Goal: Task Accomplishment & Management: Manage account settings

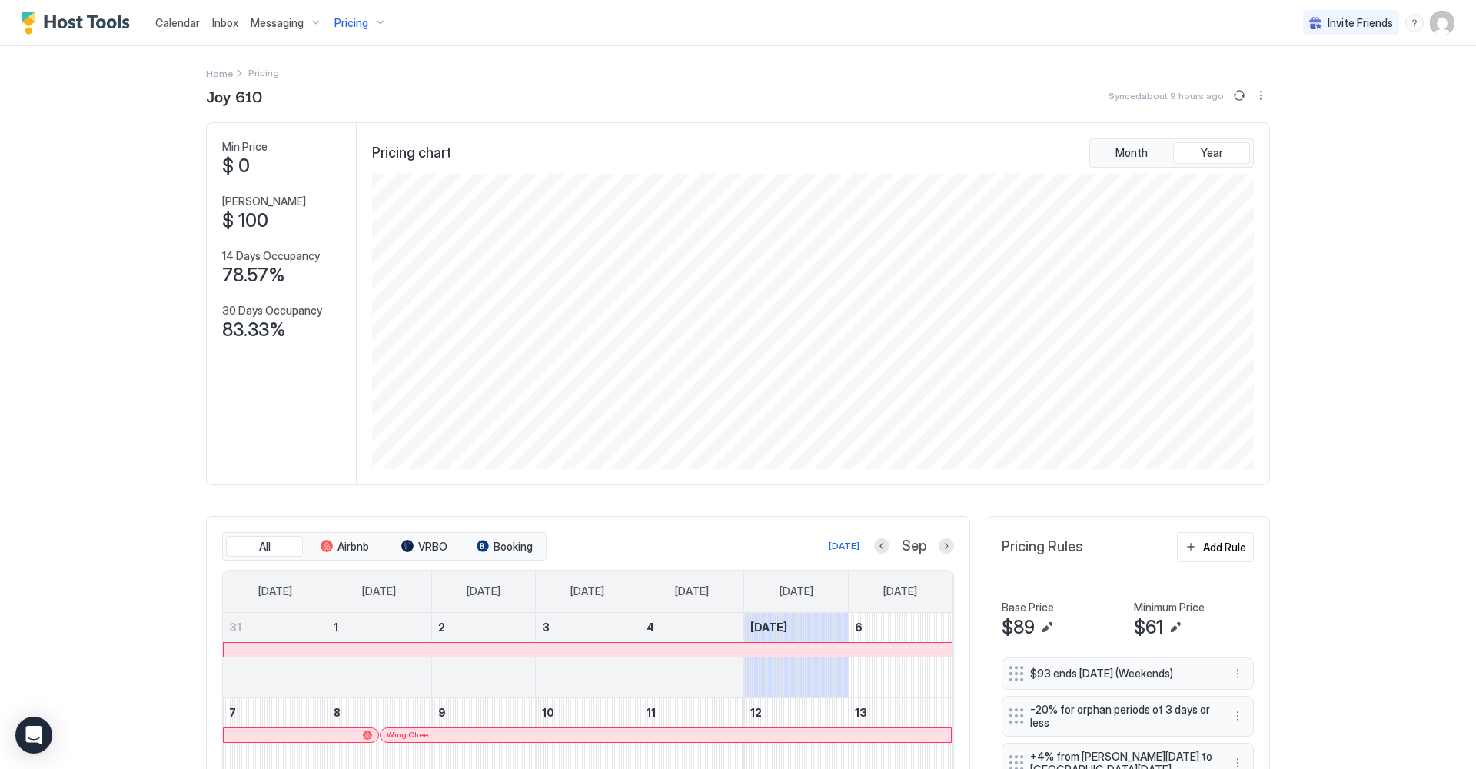
click at [376, 24] on div "Pricing" at bounding box center [360, 23] width 65 height 26
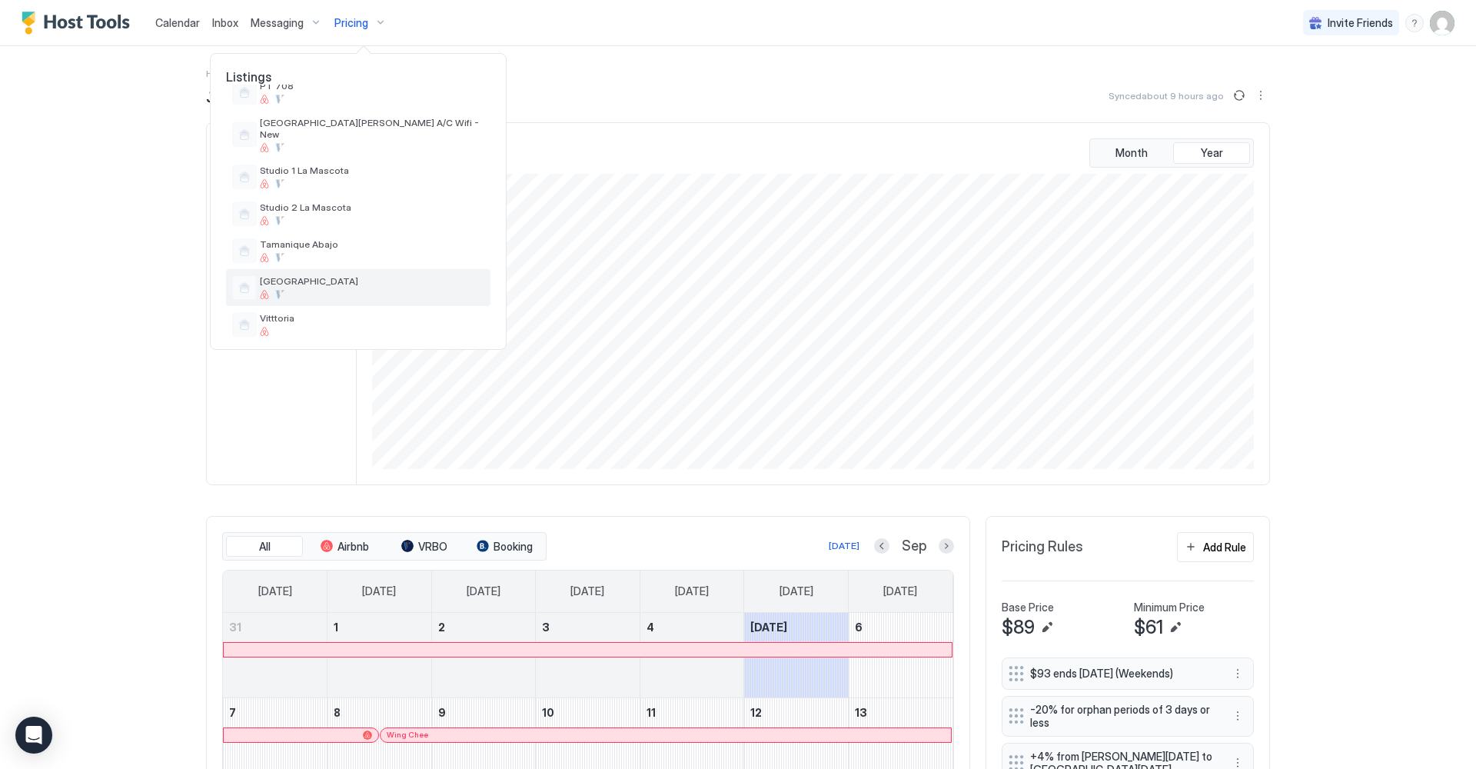
scroll to position [552, 0]
click at [325, 307] on div "Vitttoria" at bounding box center [358, 325] width 264 height 37
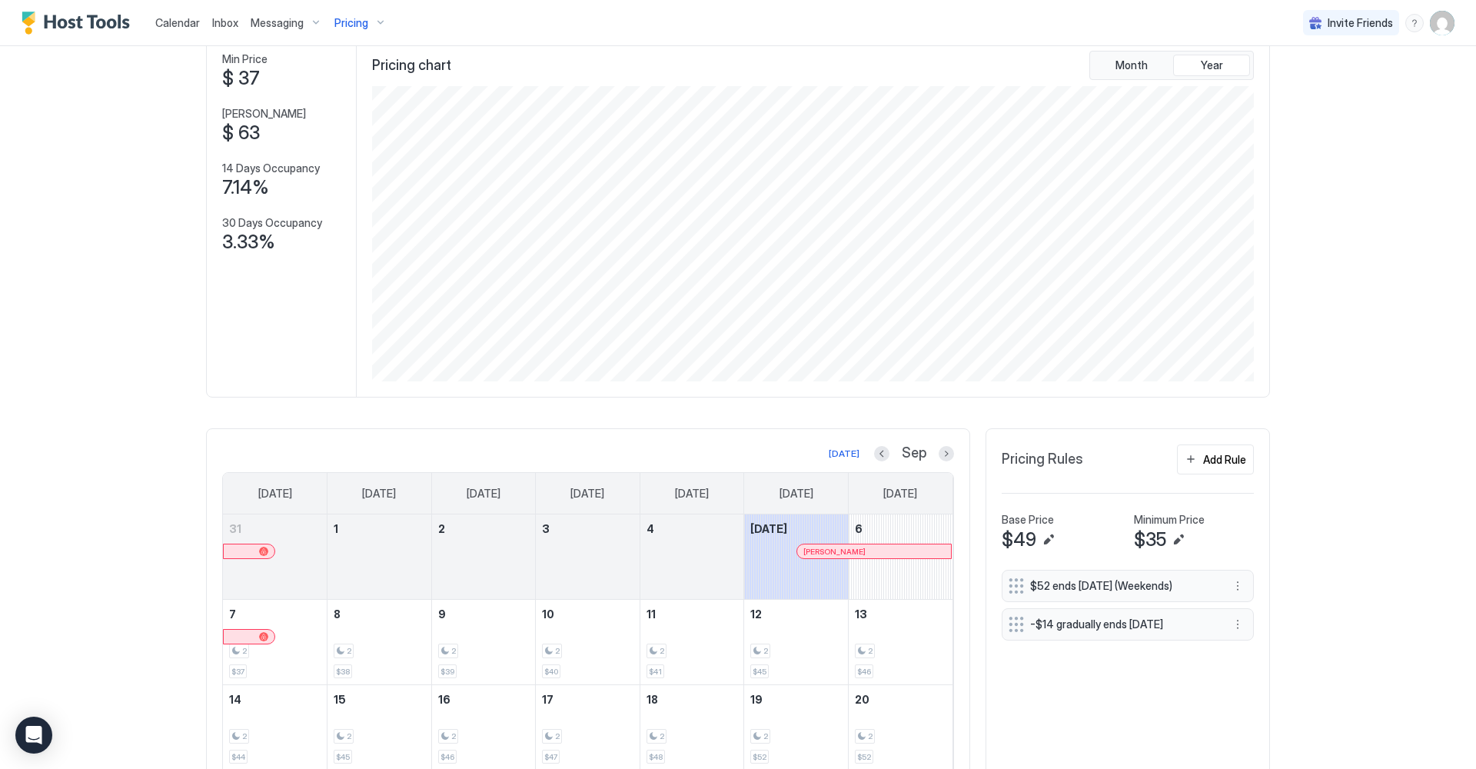
scroll to position [95, 0]
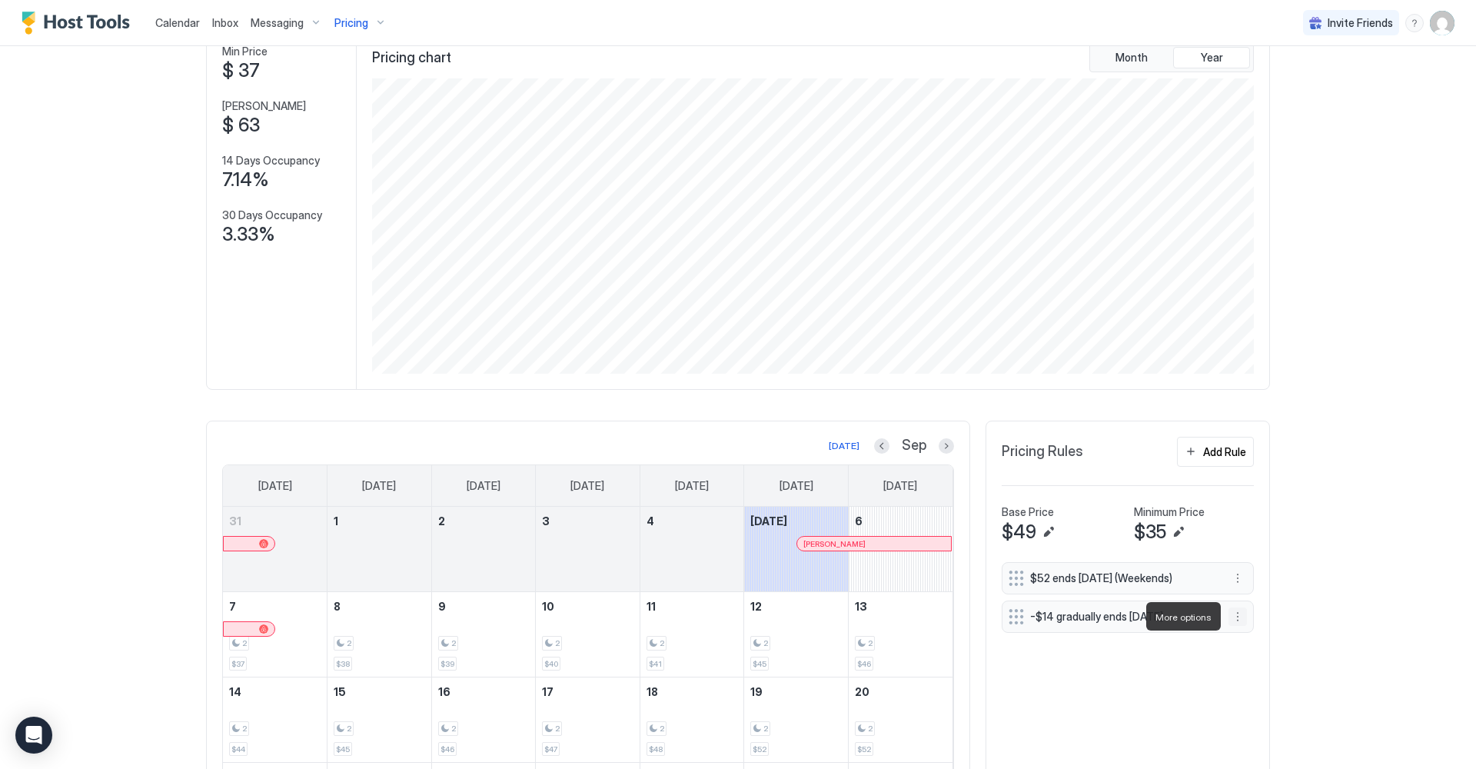
click at [1241, 620] on button "More options" at bounding box center [1237, 616] width 18 height 18
click at [1262, 639] on span "Edit" at bounding box center [1260, 638] width 17 height 12
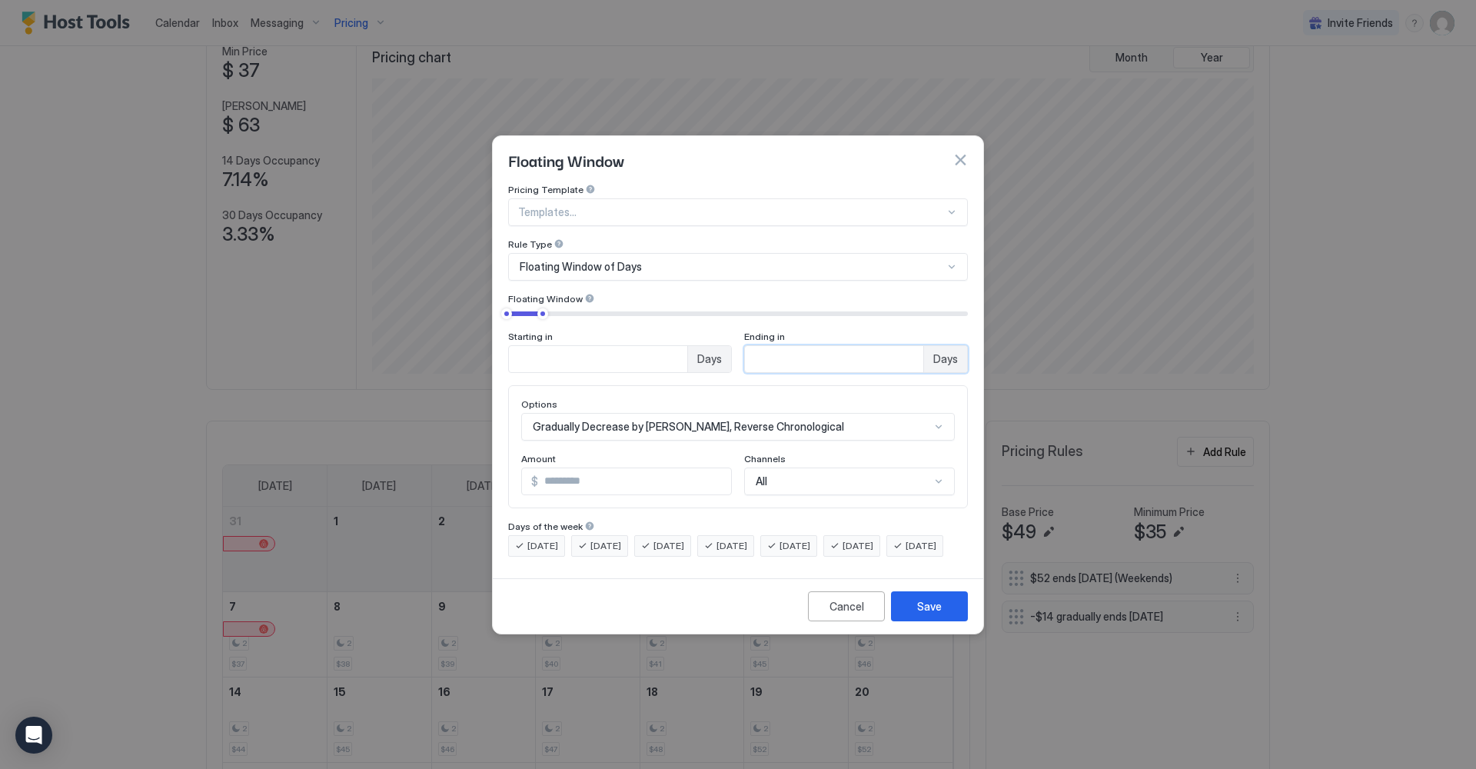
drag, startPoint x: 753, startPoint y: 342, endPoint x: 772, endPoint y: 344, distance: 18.5
click at [772, 346] on input "**" at bounding box center [834, 359] width 178 height 26
type input "*"
click at [843, 613] on div "Cancel" at bounding box center [846, 606] width 35 height 16
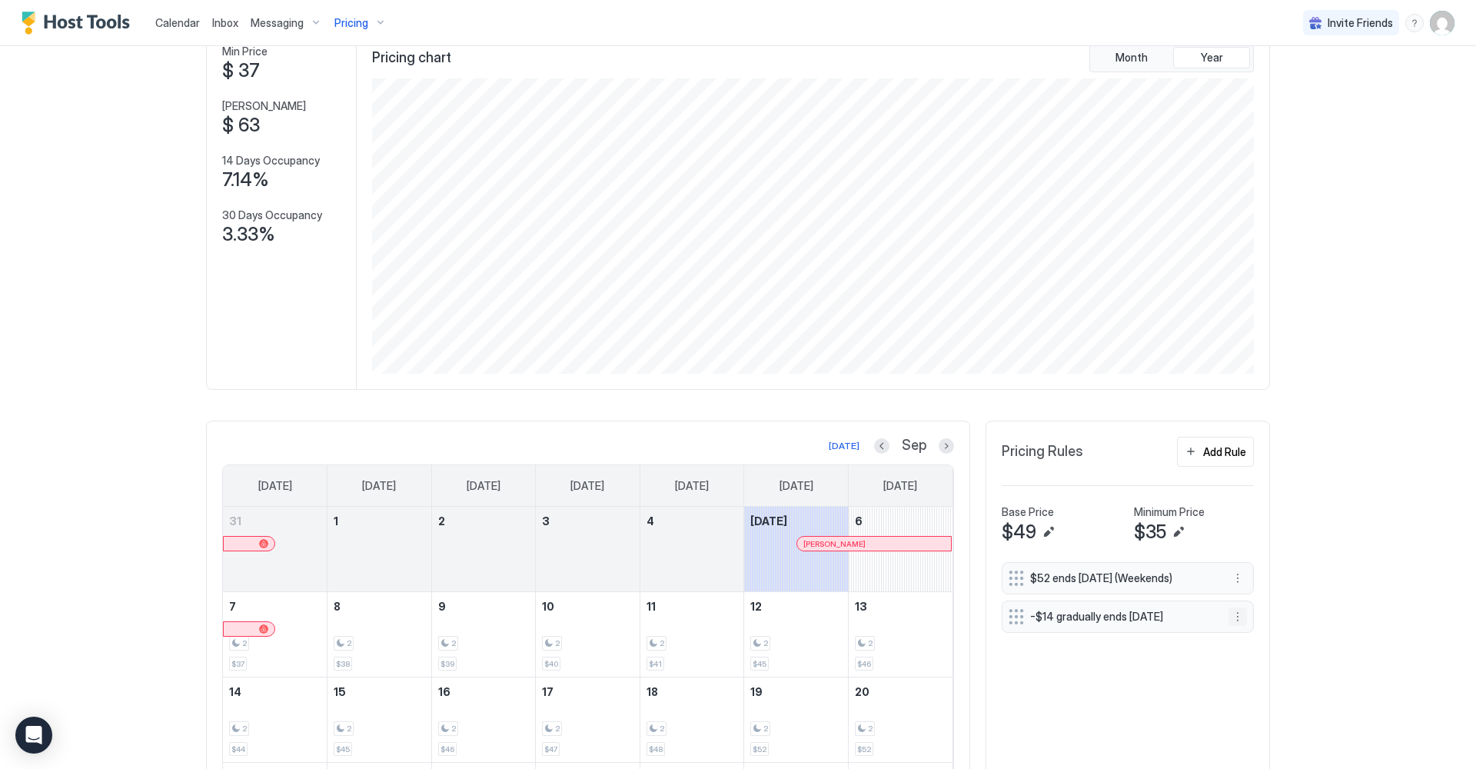
click at [1231, 617] on button "More options" at bounding box center [1237, 616] width 18 height 18
click at [1257, 656] on span "Pause" at bounding box center [1266, 662] width 28 height 12
click at [1190, 453] on button "Add Rule" at bounding box center [1215, 452] width 77 height 30
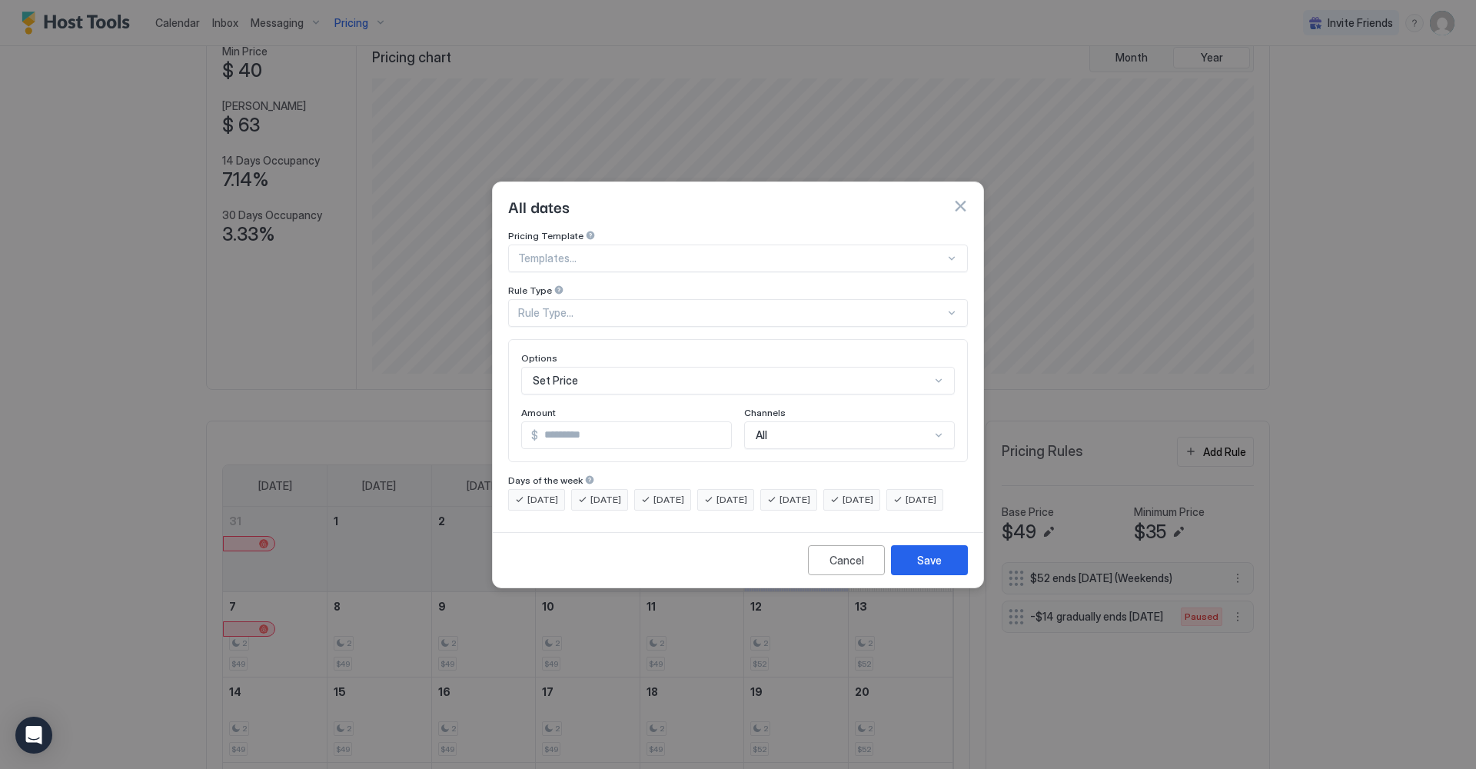
click at [952, 252] on div at bounding box center [952, 258] width 12 height 12
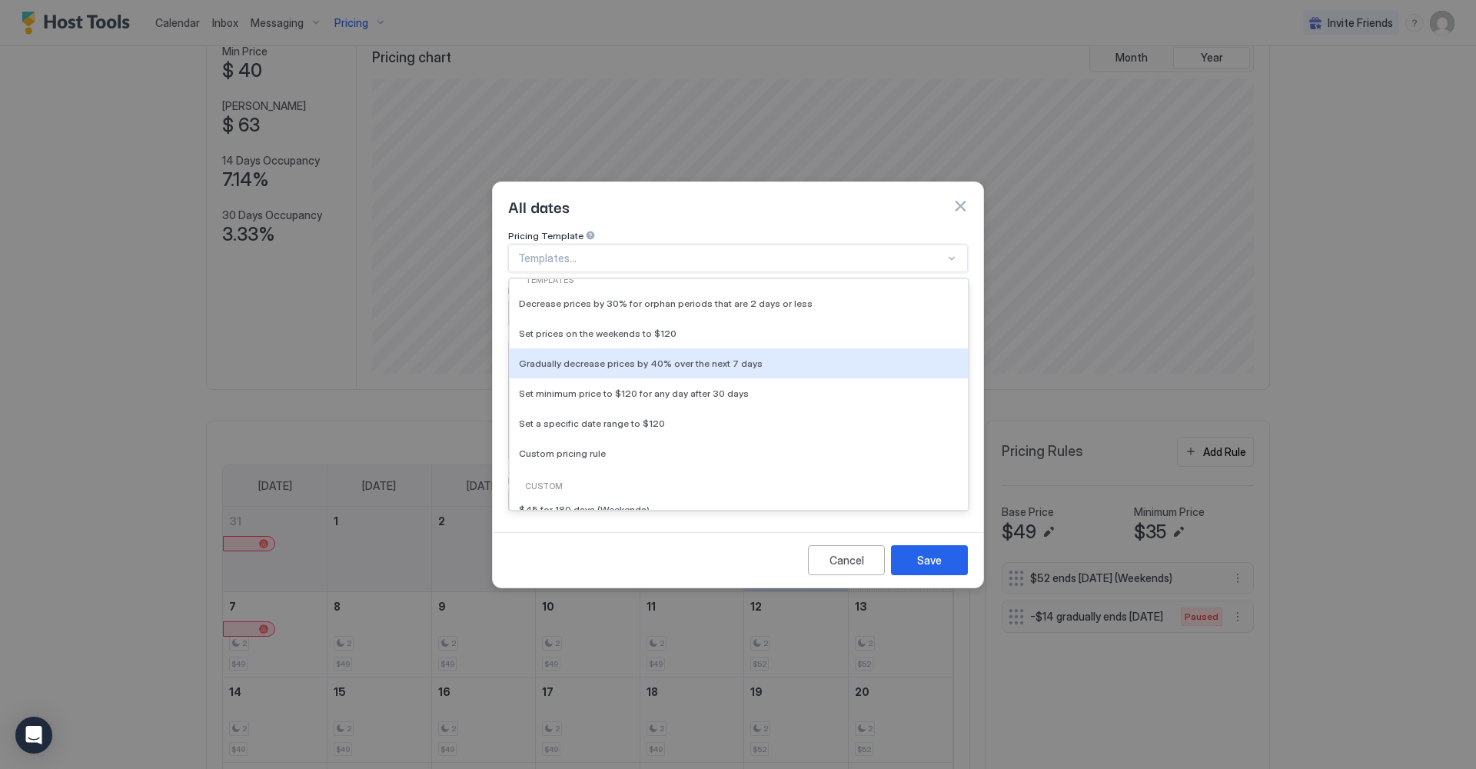
scroll to position [0, 0]
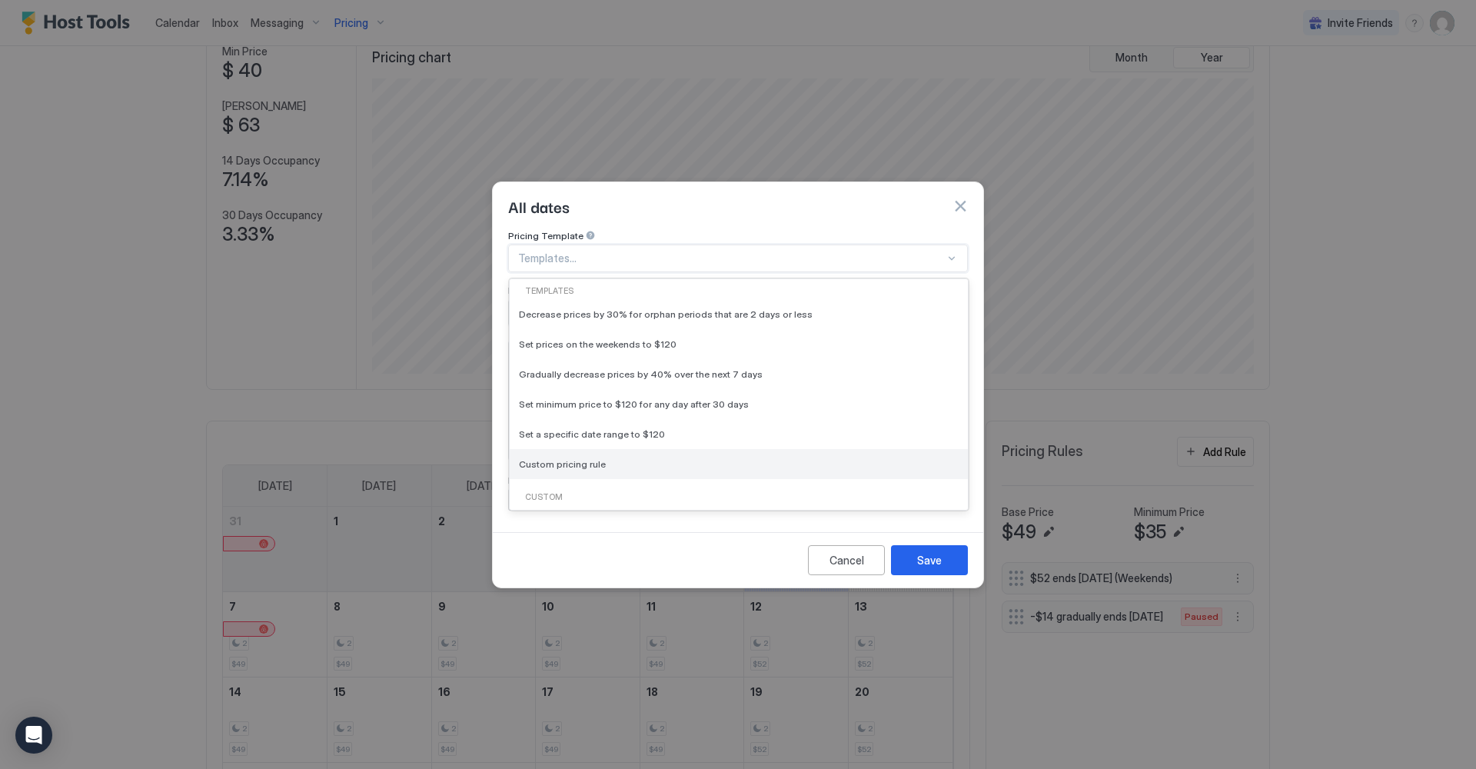
click at [640, 458] on div "Custom pricing rule" at bounding box center [739, 464] width 440 height 12
type input "***"
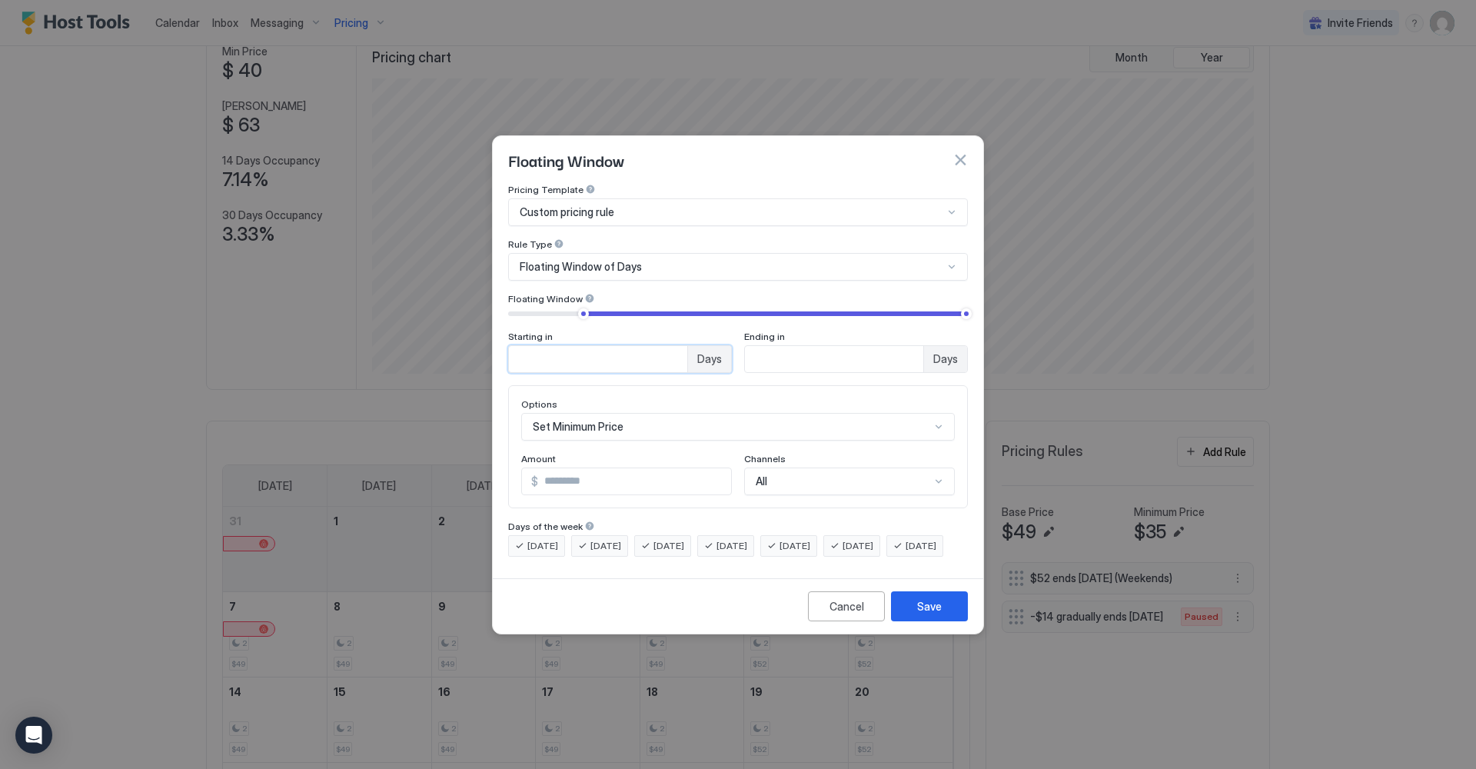
drag, startPoint x: 537, startPoint y: 354, endPoint x: 507, endPoint y: 347, distance: 30.8
click at [507, 347] on div "Pricing Template Custom pricing rule Rule Type Floating Window of Days Floating…" at bounding box center [738, 378] width 490 height 388
type input "*"
drag, startPoint x: 767, startPoint y: 348, endPoint x: 748, endPoint y: 347, distance: 19.2
click at [748, 347] on input "***" at bounding box center [834, 359] width 178 height 26
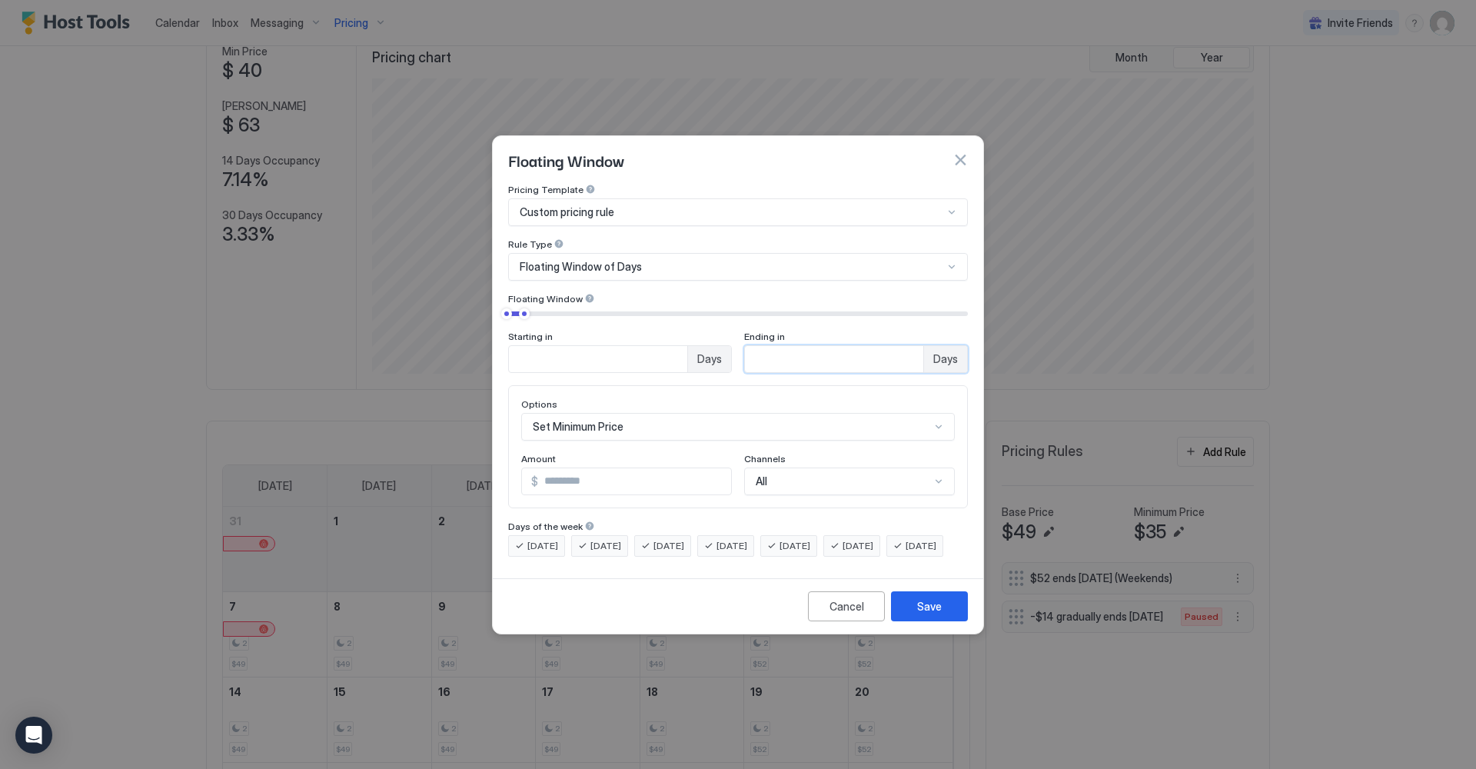
type input "*"
drag, startPoint x: 573, startPoint y: 472, endPoint x: 542, endPoint y: 467, distance: 31.1
click at [542, 468] on input "***" at bounding box center [634, 481] width 193 height 26
type input "**"
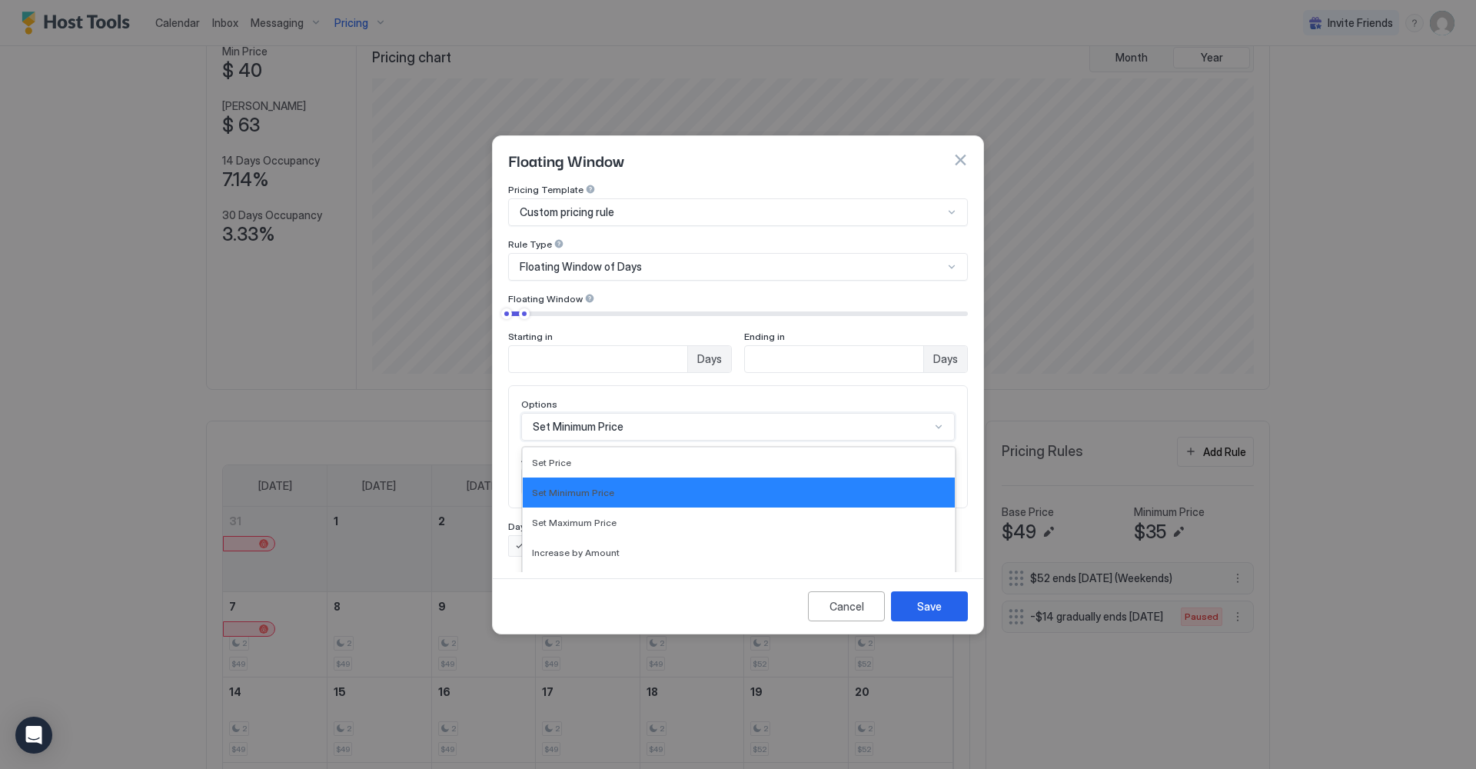
click at [934, 413] on div "Set Minimum Price selected, 2 of 17. 17 results available. Use Up and Down to c…" at bounding box center [738, 427] width 434 height 28
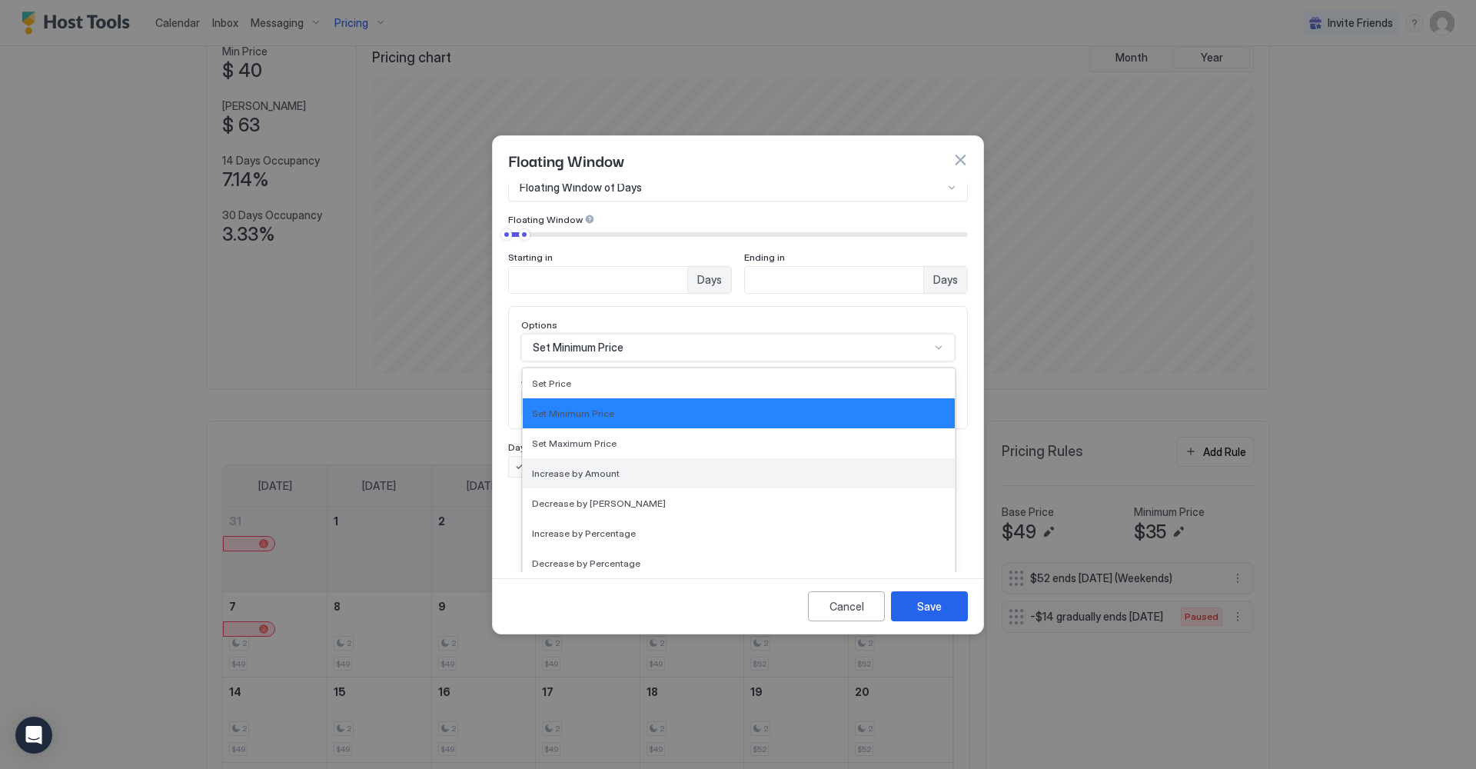
click at [720, 467] on div "Increase by Amount" at bounding box center [739, 473] width 414 height 12
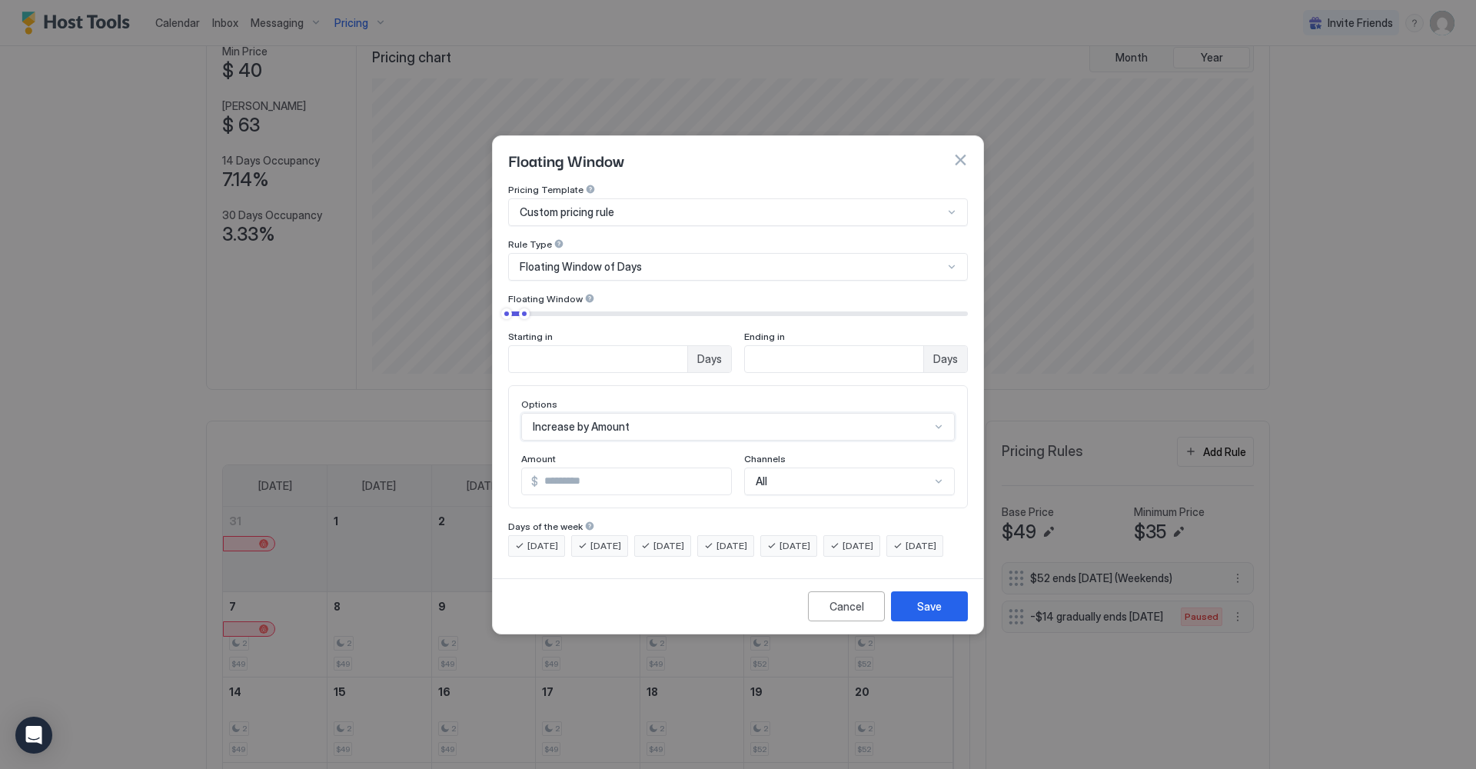
scroll to position [0, 0]
click at [588, 468] on input "**" at bounding box center [634, 481] width 193 height 26
drag, startPoint x: 564, startPoint y: 467, endPoint x: 544, endPoint y: 467, distance: 20.0
click at [544, 468] on input "**" at bounding box center [634, 481] width 193 height 26
click at [918, 614] on div "Save" at bounding box center [929, 606] width 25 height 16
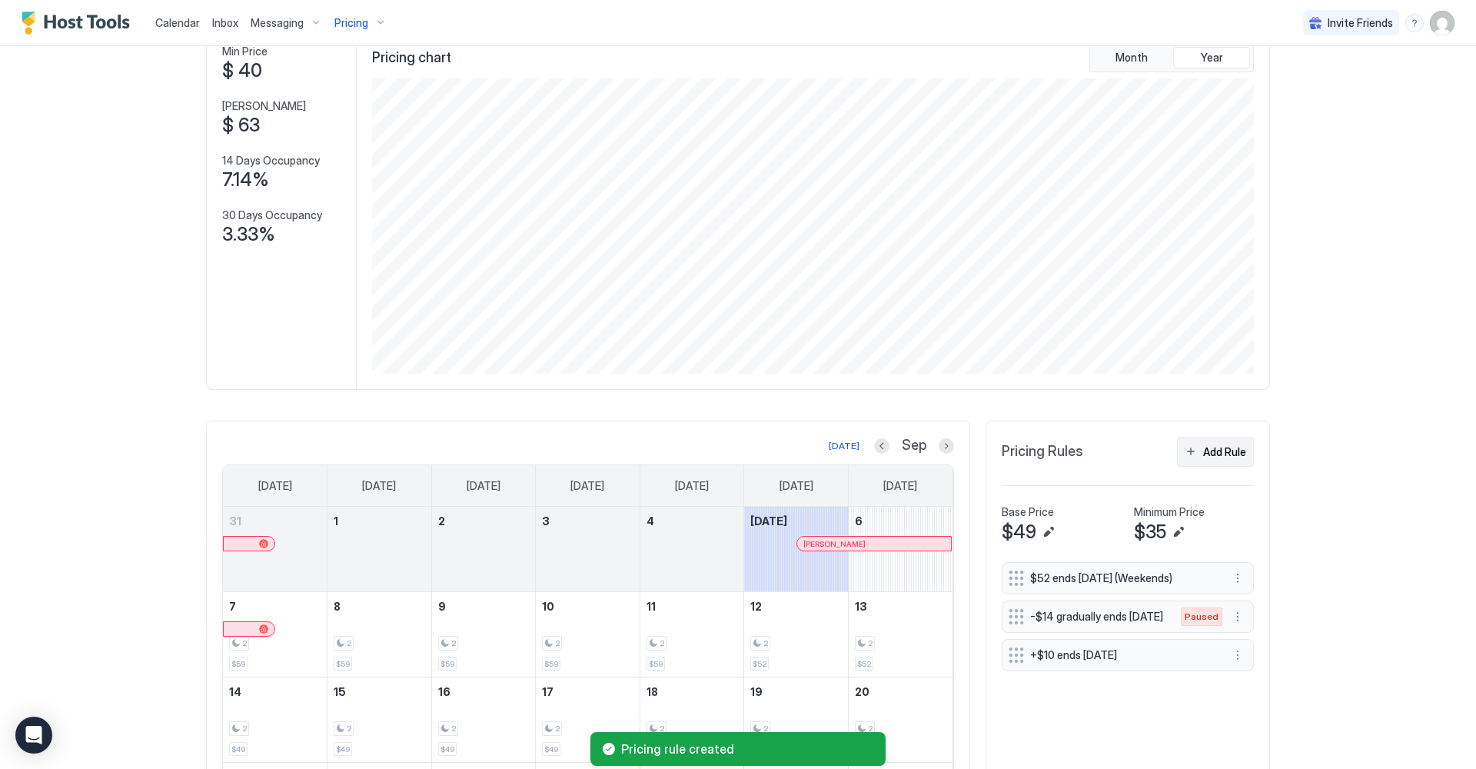
click at [1190, 454] on button "Add Rule" at bounding box center [1215, 452] width 77 height 30
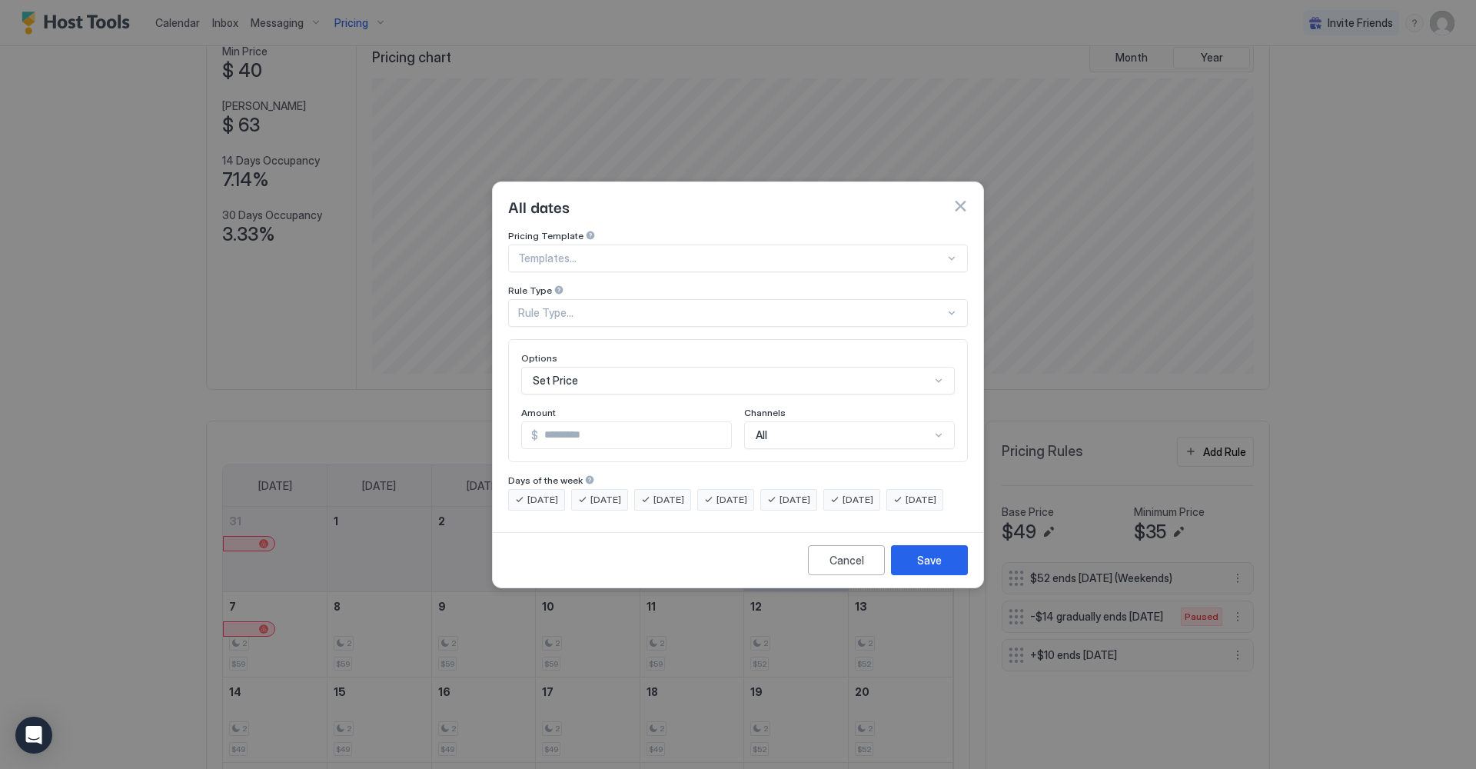
click at [675, 251] on div at bounding box center [731, 258] width 427 height 14
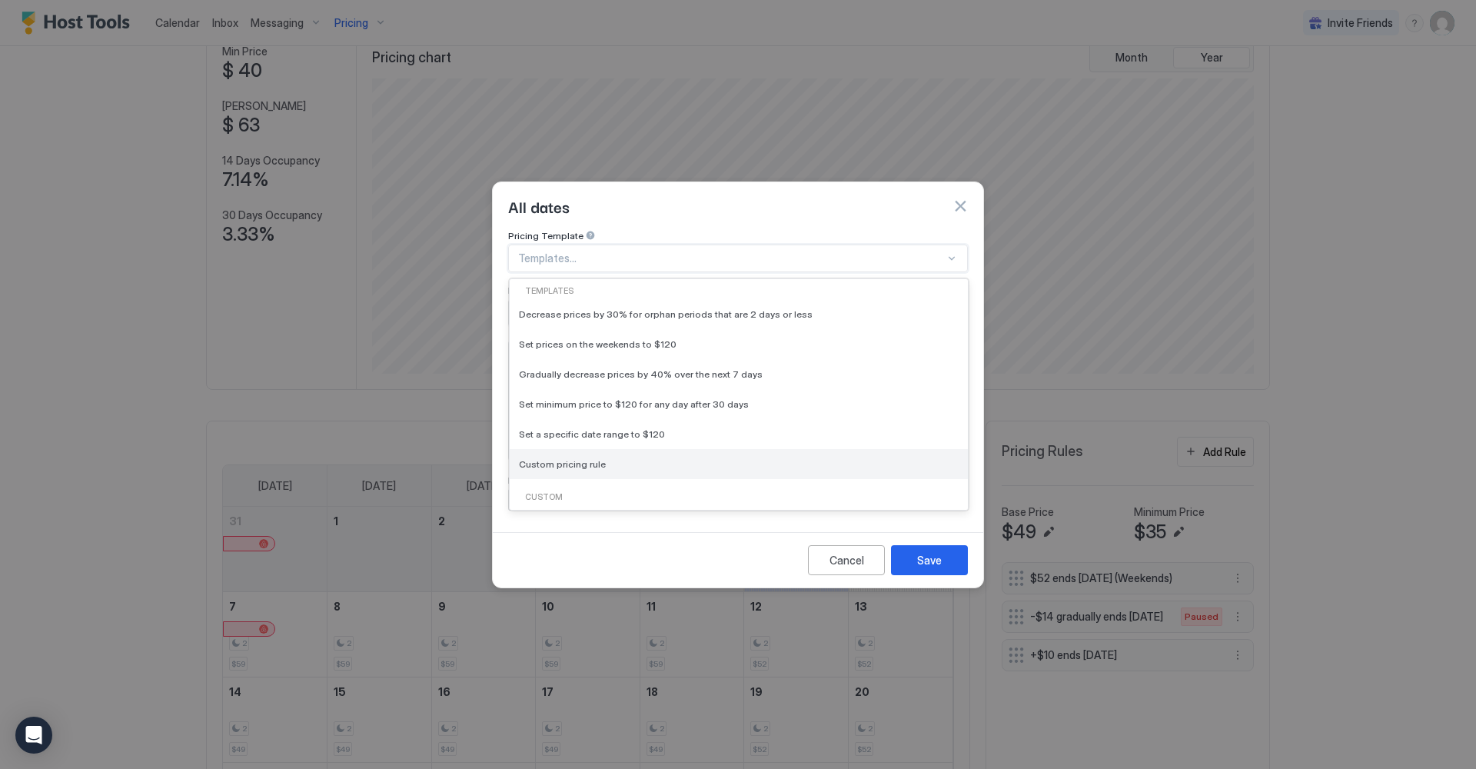
click at [598, 458] on span "Custom pricing rule" at bounding box center [562, 464] width 87 height 12
type input "***"
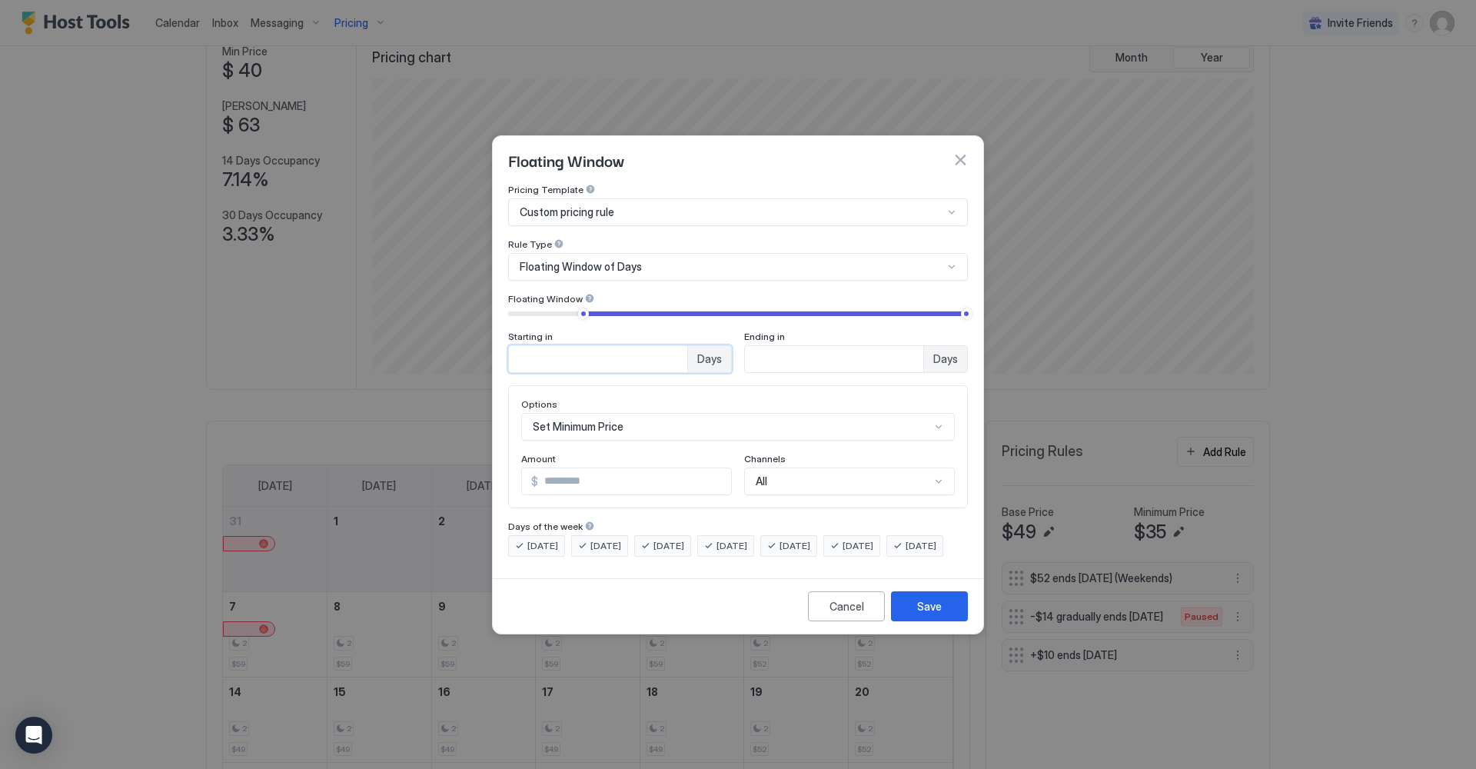
drag, startPoint x: 574, startPoint y: 339, endPoint x: 499, endPoint y: 337, distance: 75.3
click at [499, 337] on div "Pricing Template Custom pricing rule Rule Type Floating Window of Days Floating…" at bounding box center [738, 378] width 490 height 388
type input "*"
drag, startPoint x: 796, startPoint y: 350, endPoint x: 729, endPoint y: 347, distance: 67.7
click at [730, 347] on div "Starting in * Days Ending in *** Days" at bounding box center [738, 352] width 460 height 42
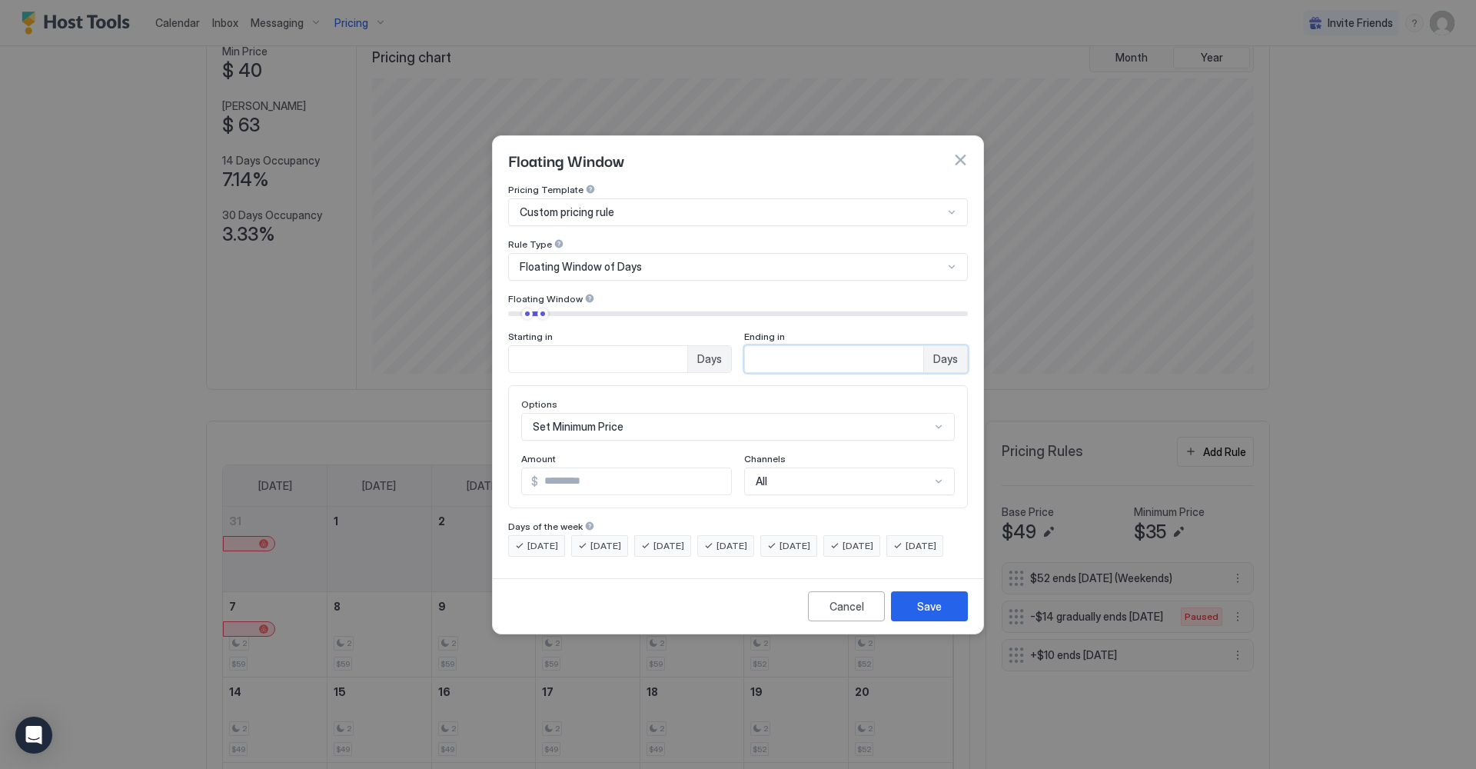
type input "**"
click at [607, 414] on div "Set Minimum Price" at bounding box center [738, 427] width 434 height 28
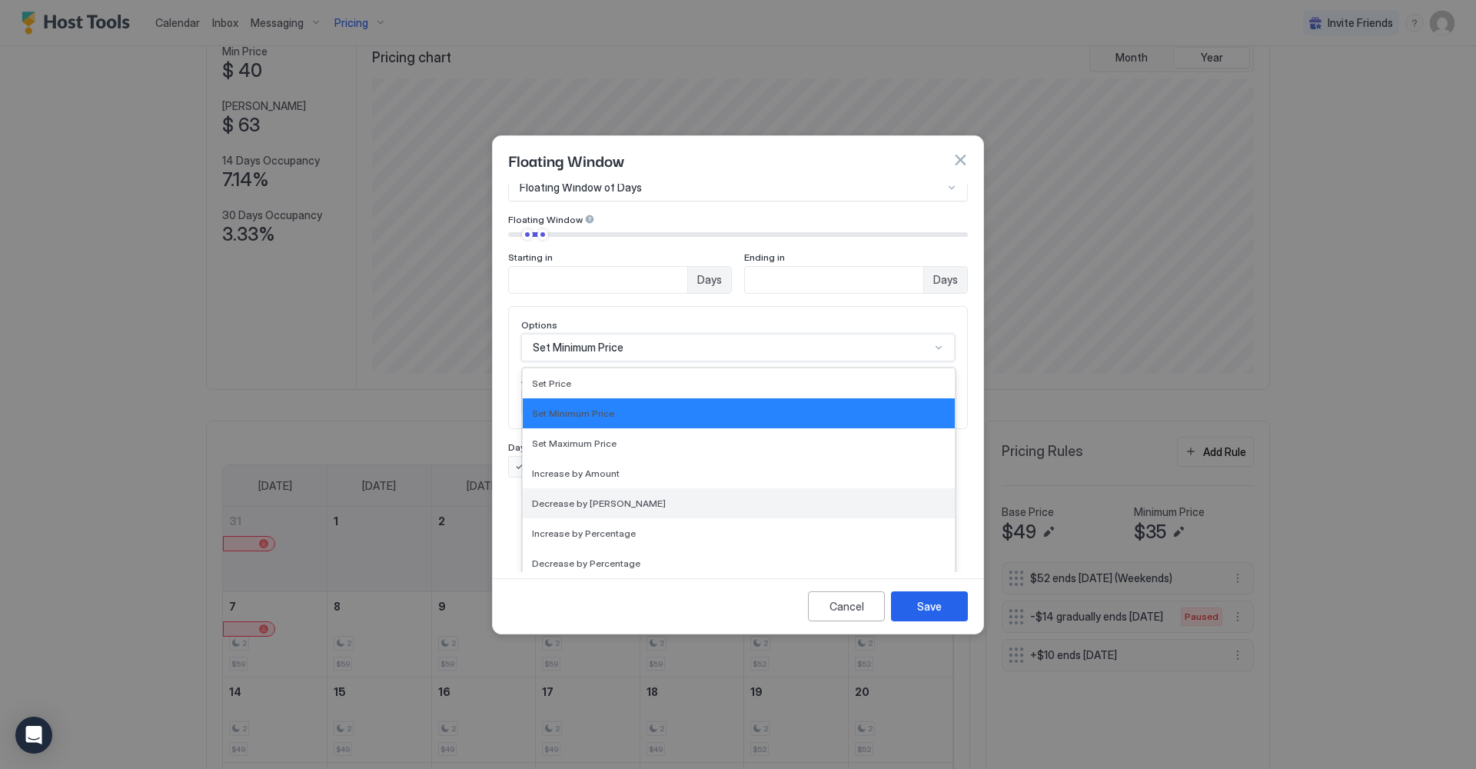
drag, startPoint x: 606, startPoint y: 456, endPoint x: 607, endPoint y: 484, distance: 27.7
click at [607, 484] on div "Set Price Set Minimum Price Set Maximum Price Increase by Amount Decrease by Am…" at bounding box center [739, 483] width 432 height 231
click at [607, 497] on span "Decrease by [PERSON_NAME]" at bounding box center [599, 503] width 134 height 12
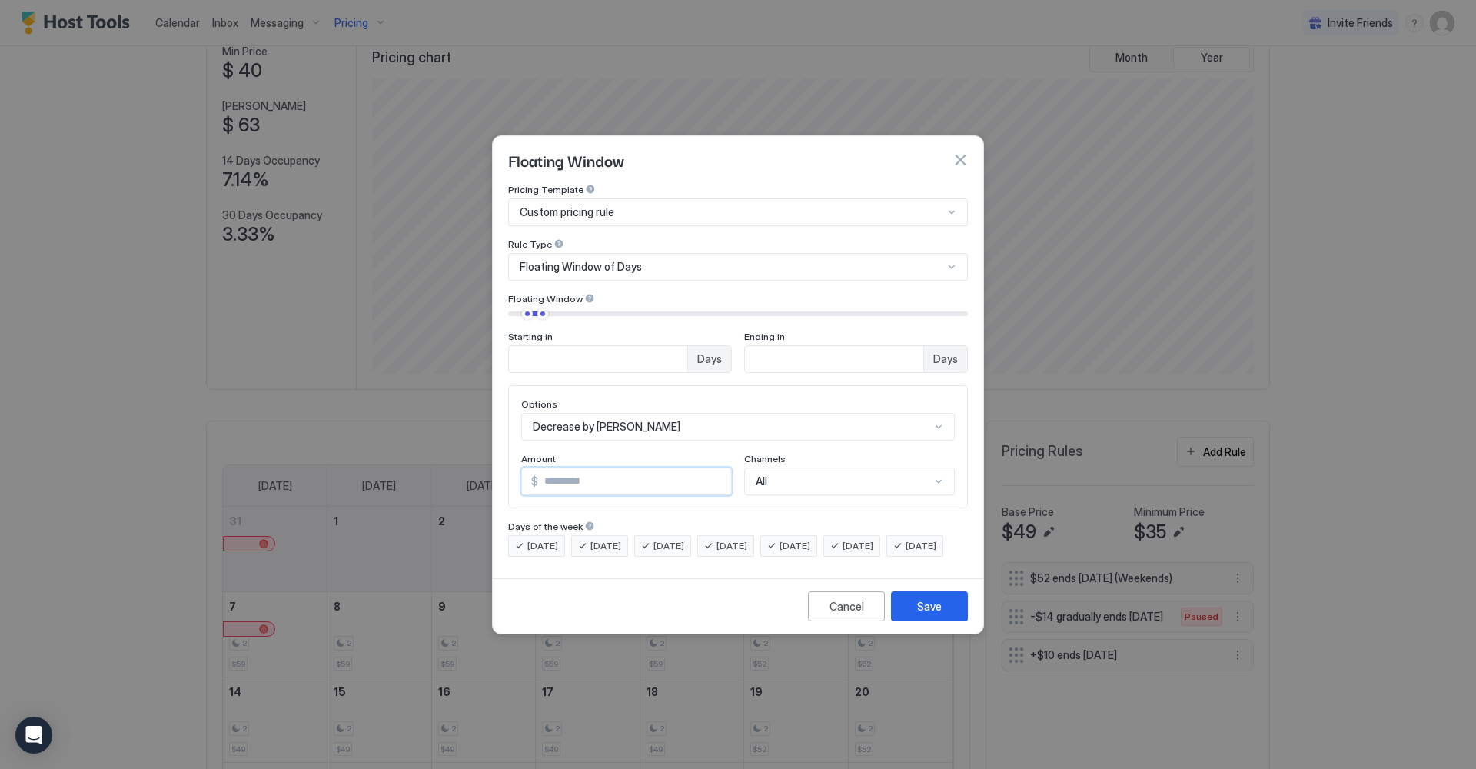
drag, startPoint x: 581, startPoint y: 474, endPoint x: 521, endPoint y: 461, distance: 61.4
click at [521, 467] on div "$ ***" at bounding box center [626, 481] width 211 height 28
type input "*"
click at [924, 611] on button "Save" at bounding box center [929, 606] width 77 height 30
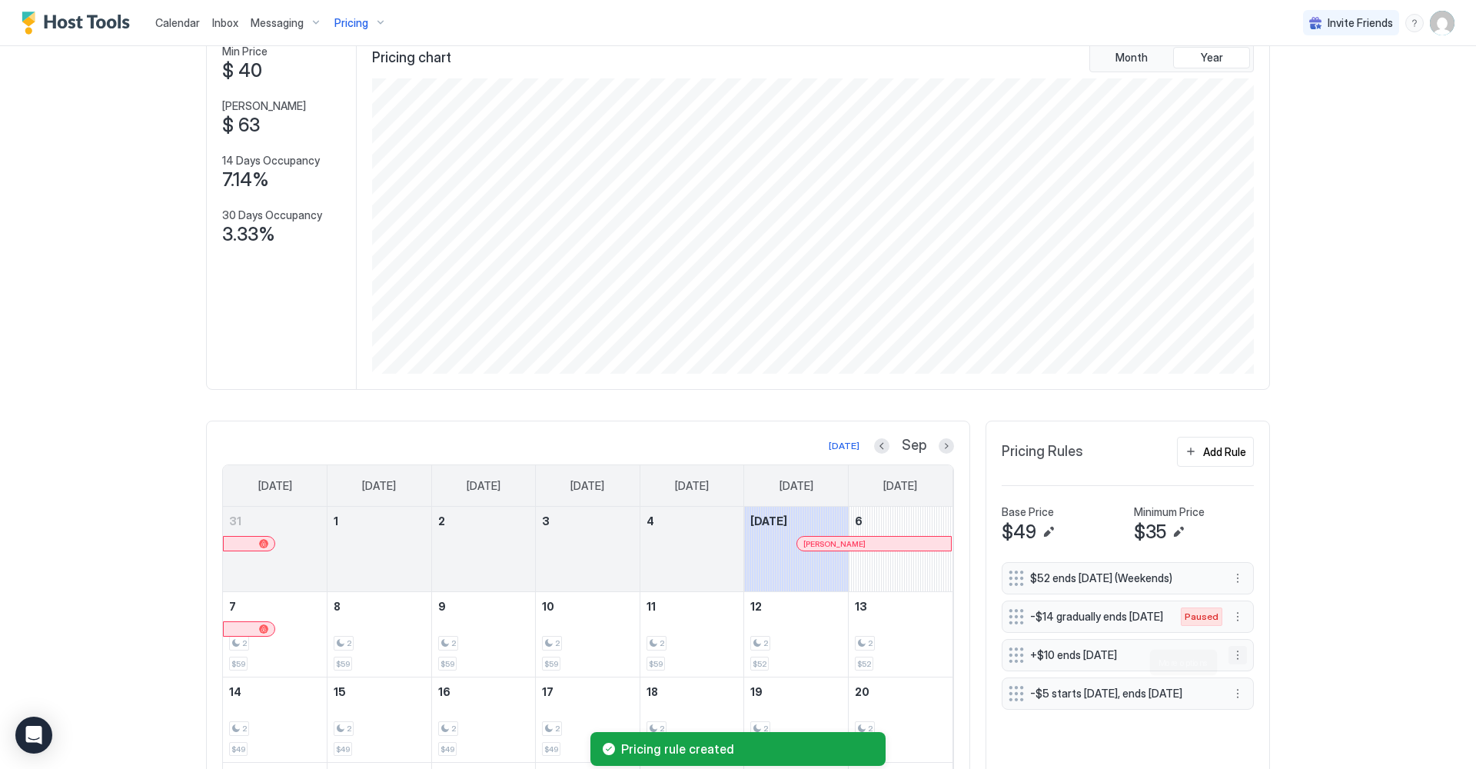
click at [1236, 660] on button "More options" at bounding box center [1237, 655] width 18 height 18
click at [1248, 675] on div "Edit" at bounding box center [1258, 684] width 58 height 25
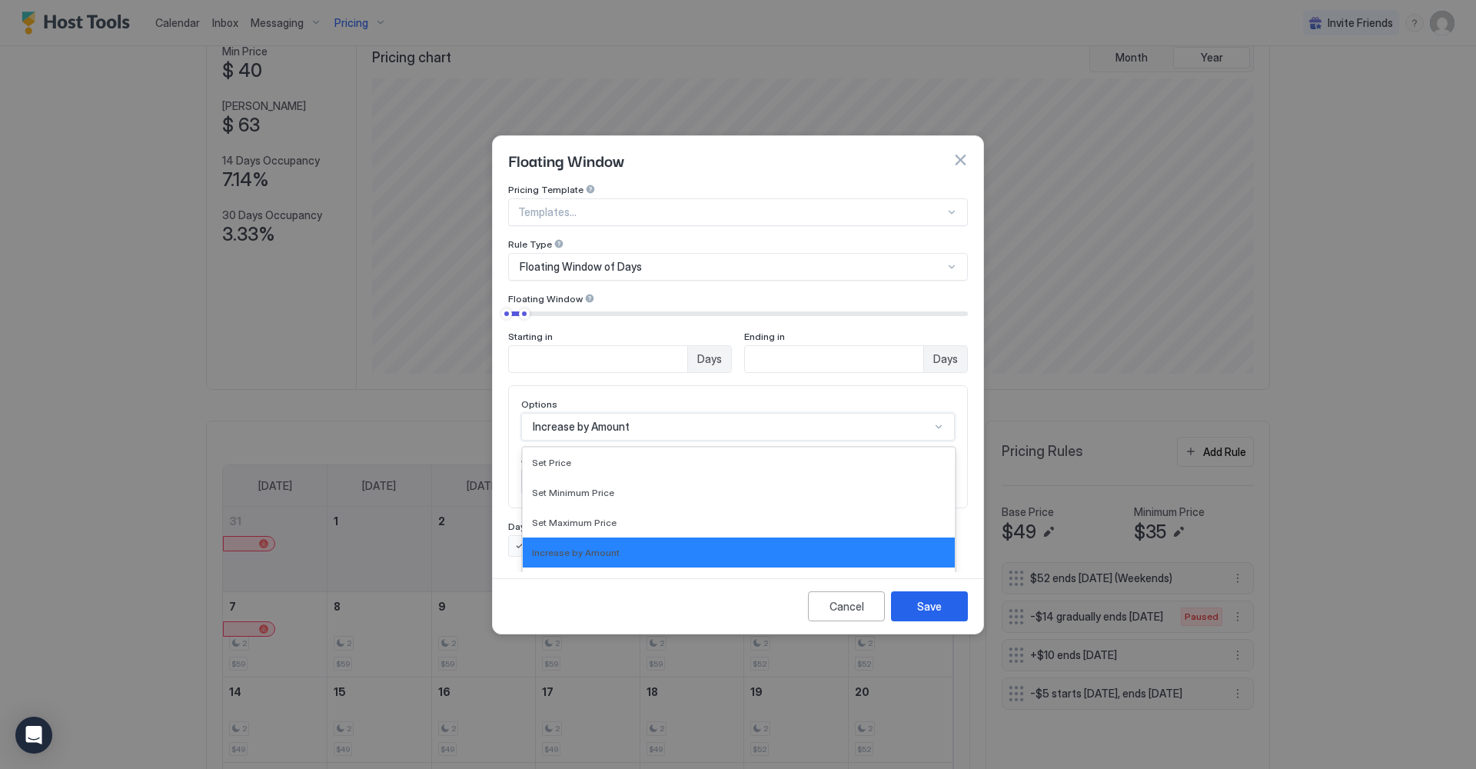
click at [938, 413] on div "Increase by [PERSON_NAME] selected, 4 of 17. 17 results available. Use Up and D…" at bounding box center [738, 427] width 434 height 28
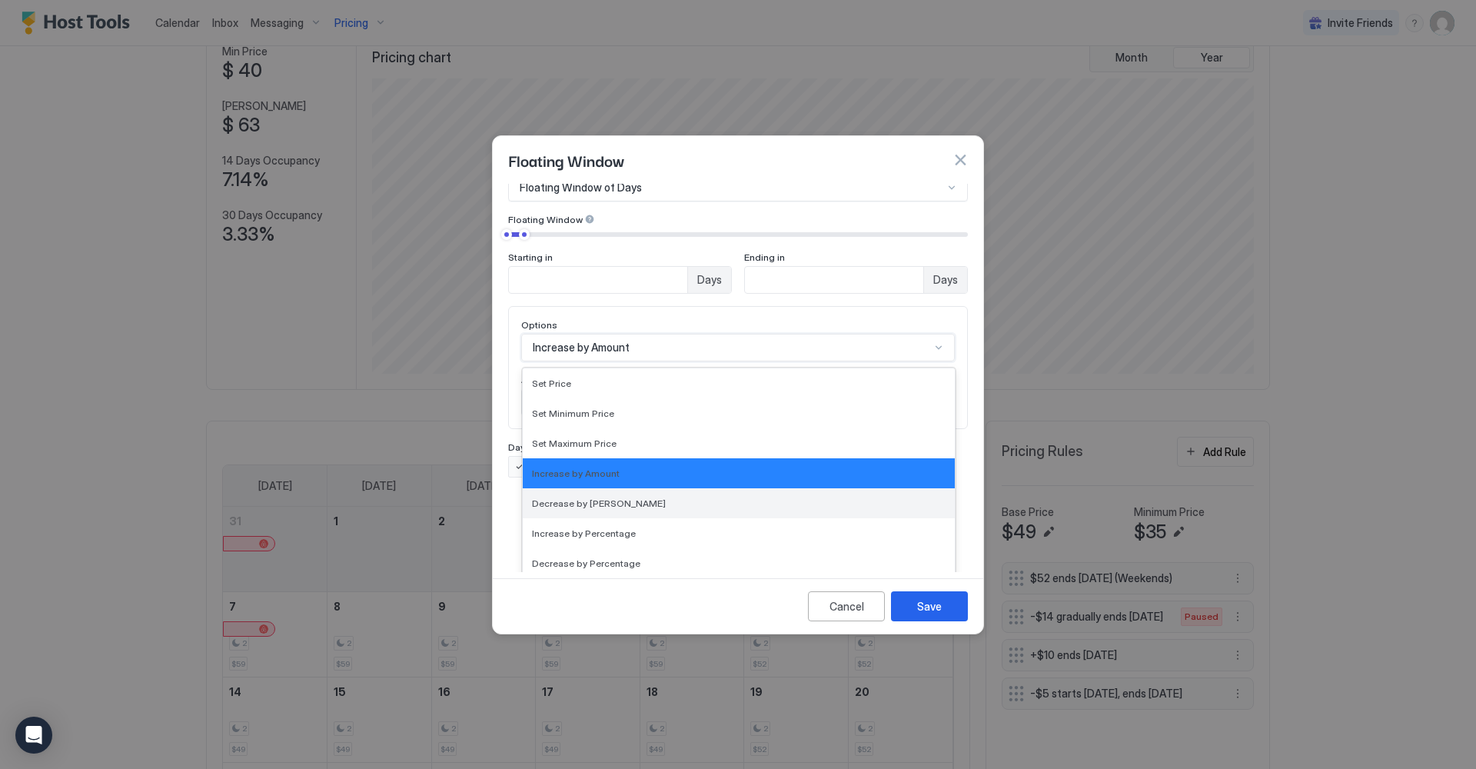
click at [669, 497] on div "Decrease by [PERSON_NAME]" at bounding box center [739, 503] width 414 height 12
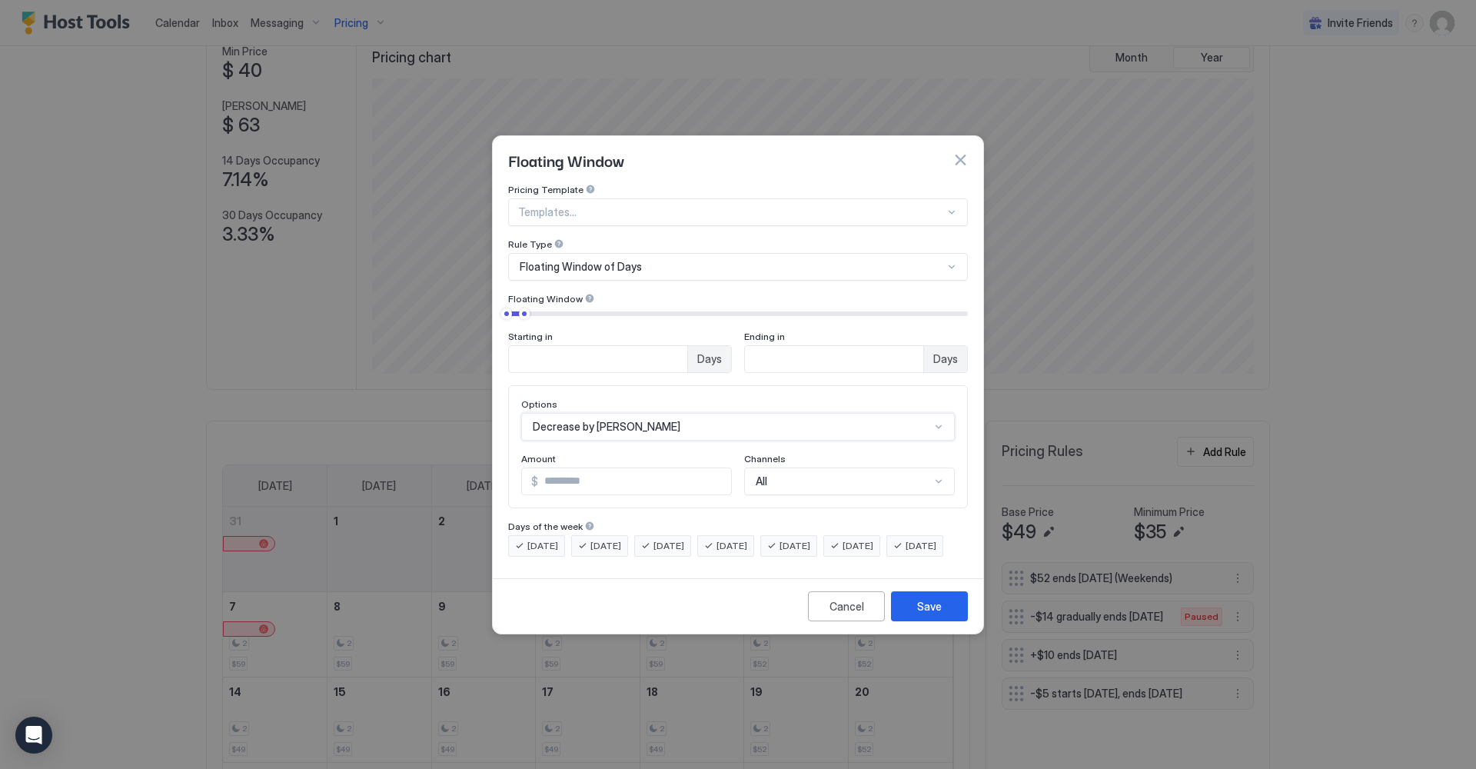
scroll to position [0, 0]
drag, startPoint x: 941, startPoint y: 620, endPoint x: 932, endPoint y: 623, distance: 8.8
click at [941, 614] on div "Save" at bounding box center [929, 606] width 25 height 16
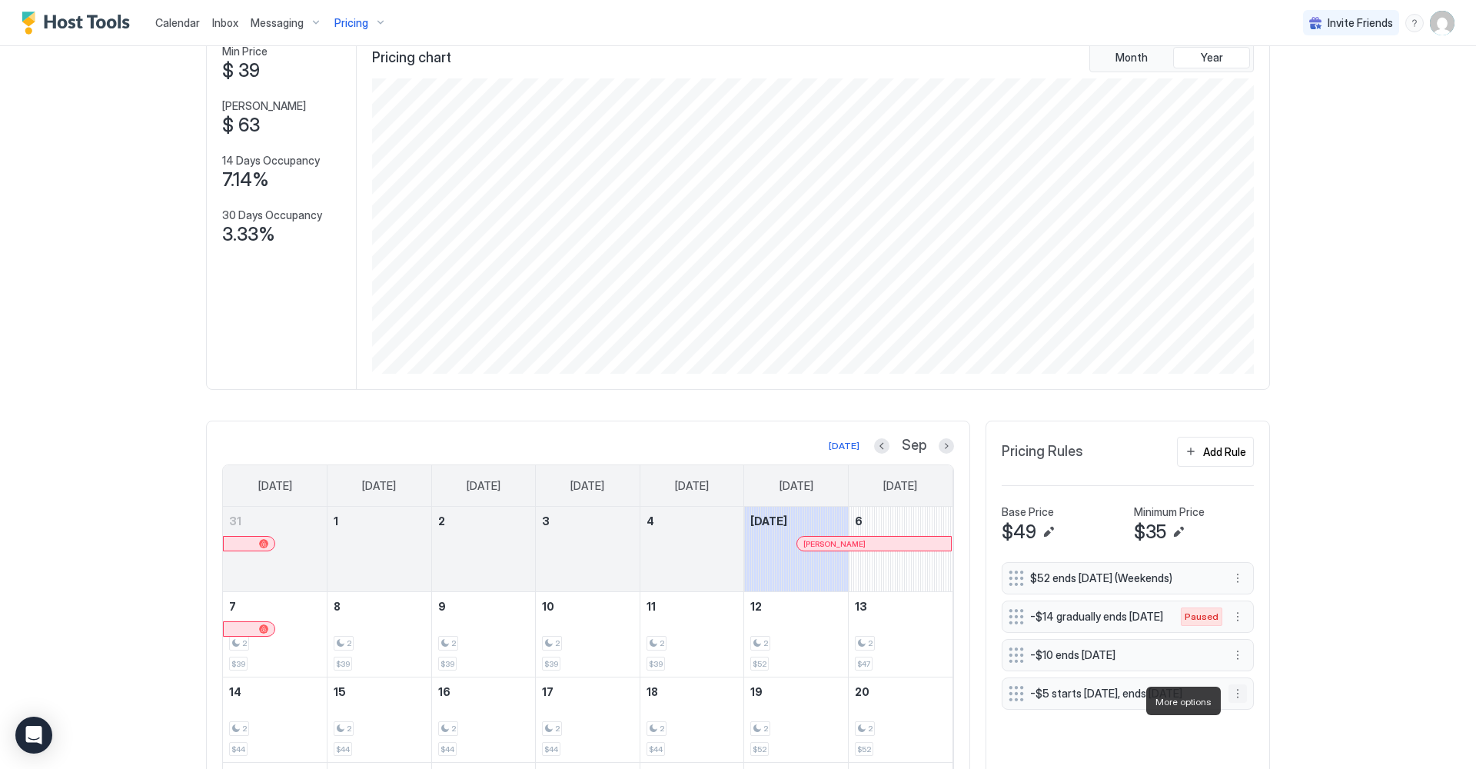
click at [1241, 699] on button "More options" at bounding box center [1237, 693] width 18 height 18
click at [1136, 56] on div at bounding box center [738, 384] width 1476 height 769
drag, startPoint x: 1270, startPoint y: 134, endPoint x: 1258, endPoint y: 128, distance: 13.8
click at [1270, 134] on div "Home Pricing Vitttoria Synced less than 5 seconds ago Min Price $ 39 Max Price …" at bounding box center [737, 458] width 1107 height 1015
click at [1128, 61] on span "Month" at bounding box center [1131, 58] width 32 height 14
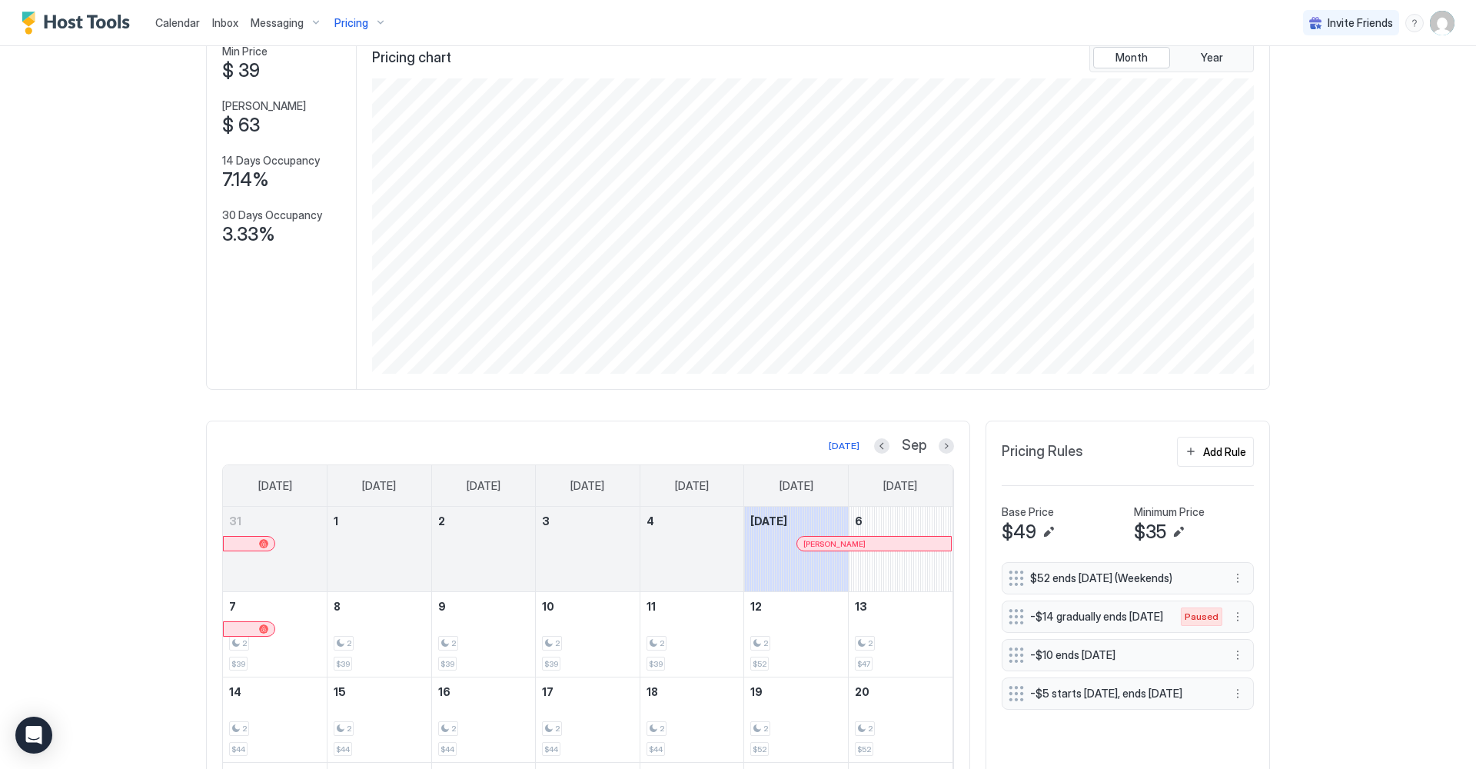
scroll to position [295, 885]
click at [1235, 701] on button "More options" at bounding box center [1237, 693] width 18 height 18
click at [1261, 632] on span "Edit" at bounding box center [1260, 629] width 17 height 12
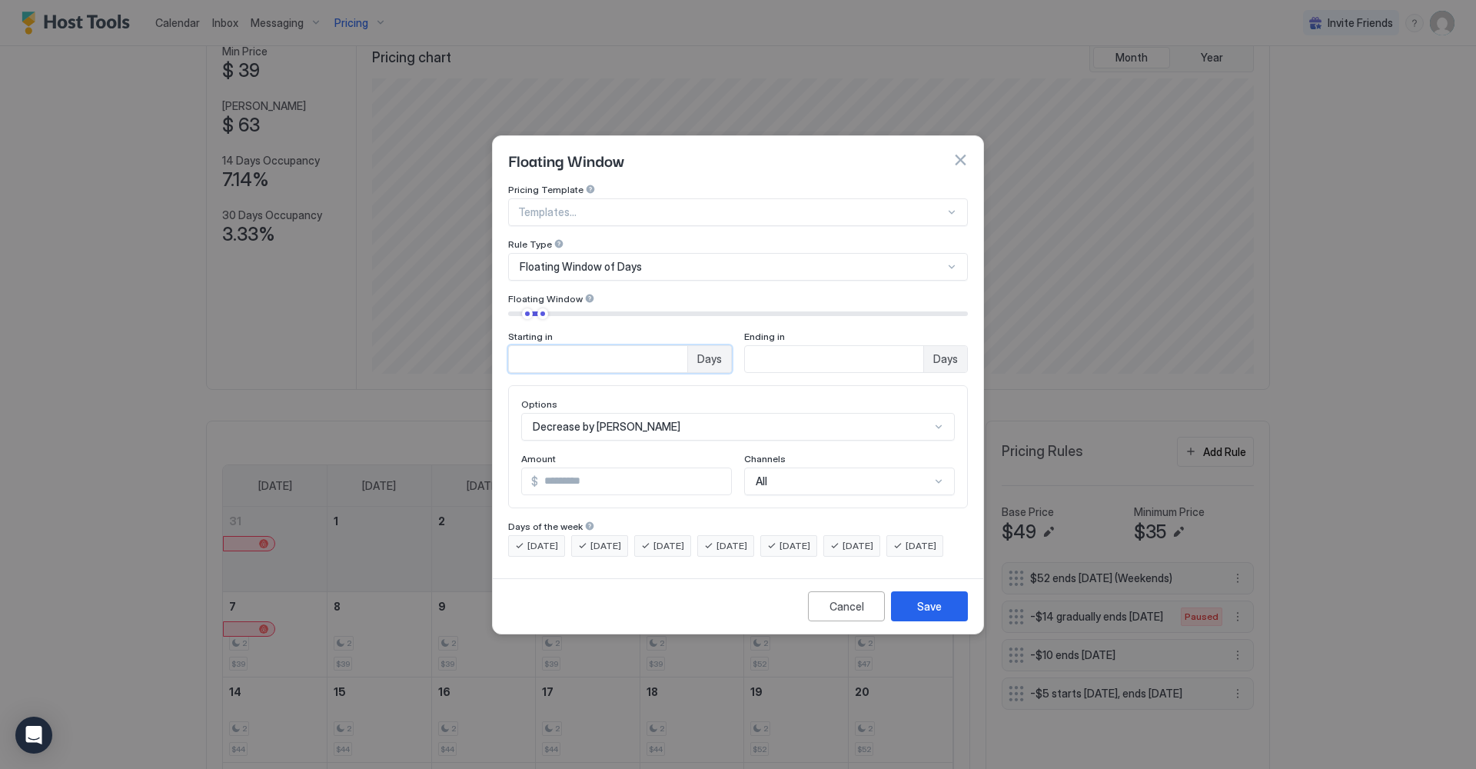
drag, startPoint x: 569, startPoint y: 343, endPoint x: 496, endPoint y: 337, distance: 73.2
click at [496, 337] on div "Pricing Template Templates... Rule Type Floating Window of Days Floating Window…" at bounding box center [738, 378] width 490 height 388
type input "*"
click at [949, 621] on button "Save" at bounding box center [929, 606] width 77 height 30
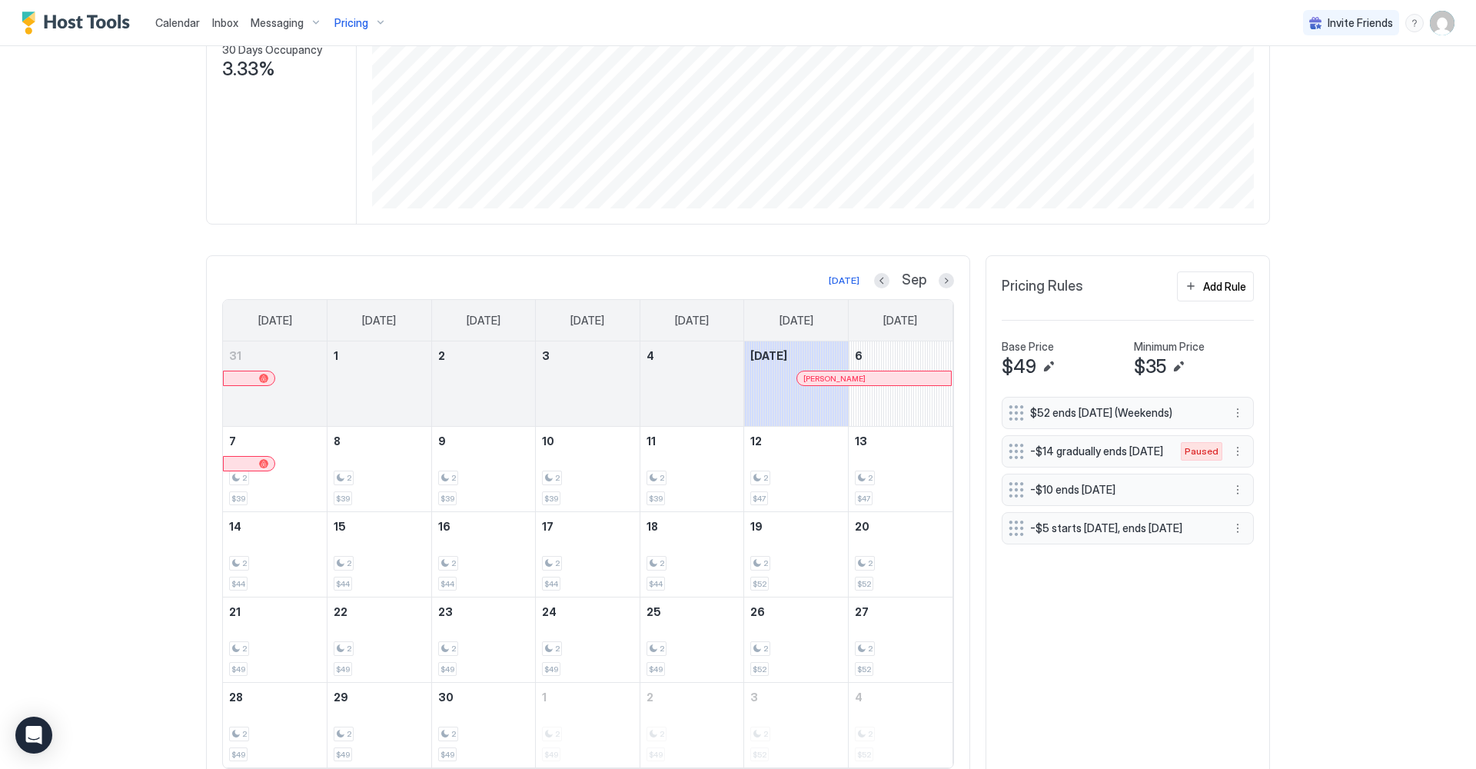
scroll to position [254, 0]
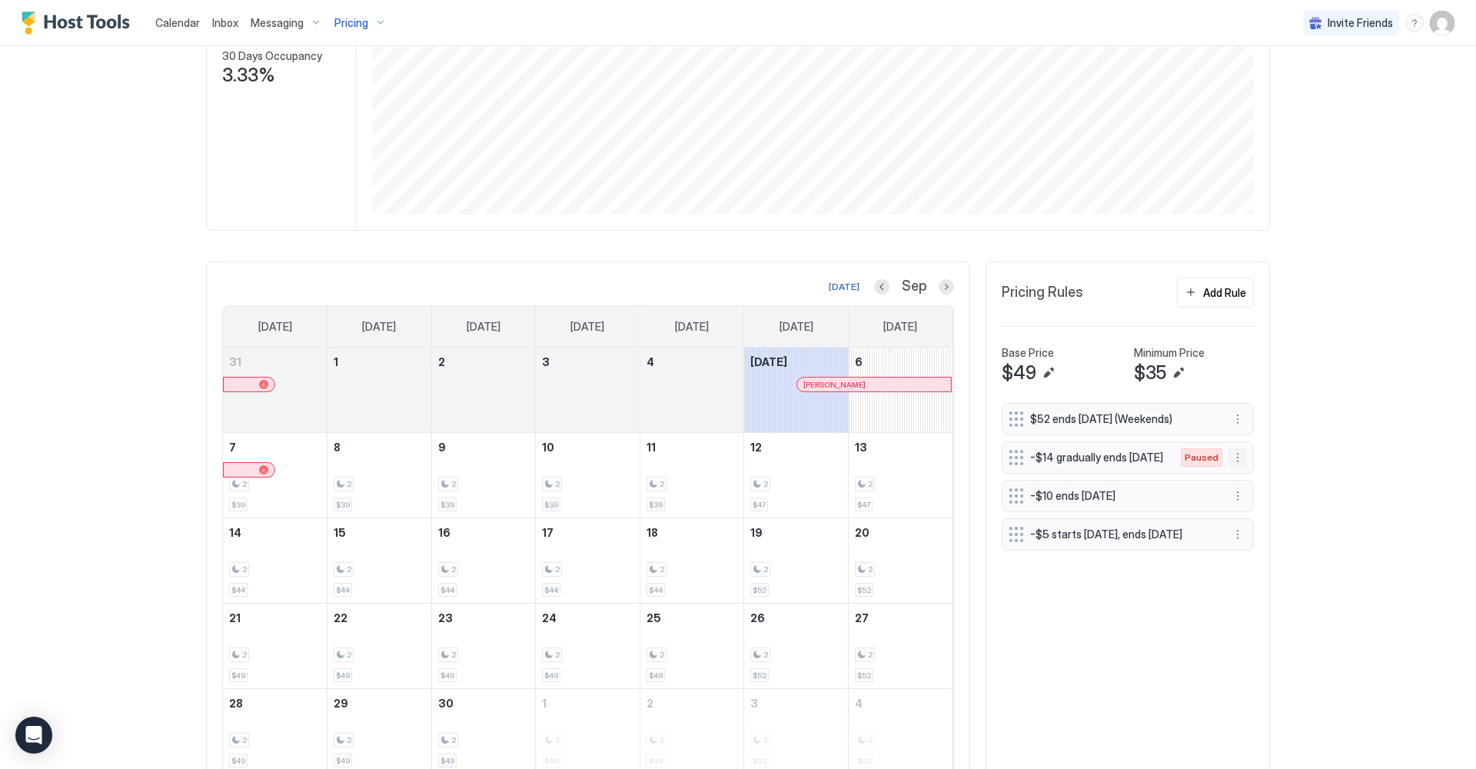
click at [1237, 462] on button "More options" at bounding box center [1237, 457] width 18 height 18
click at [1261, 533] on span "Delete" at bounding box center [1266, 532] width 28 height 12
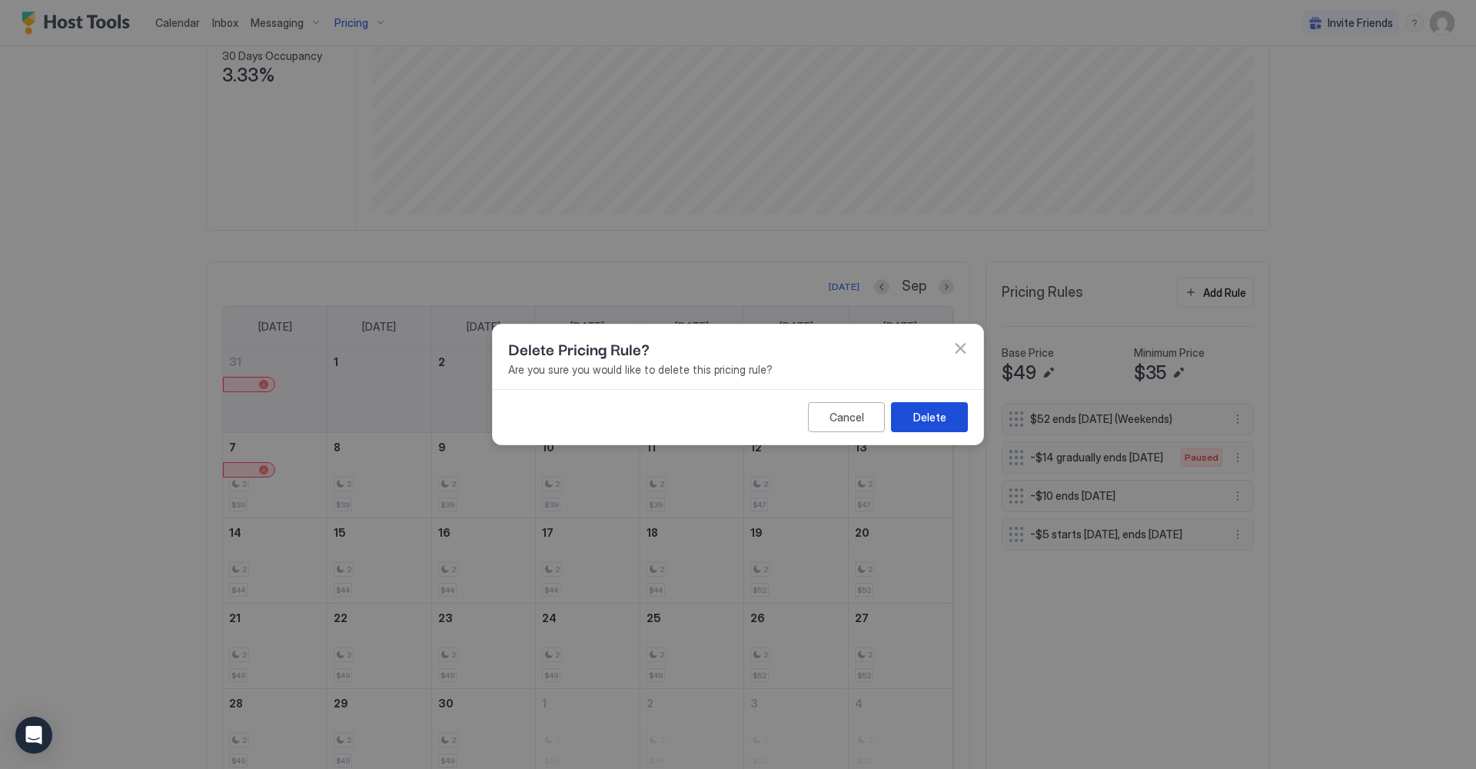
click at [948, 422] on button "Delete" at bounding box center [929, 417] width 77 height 30
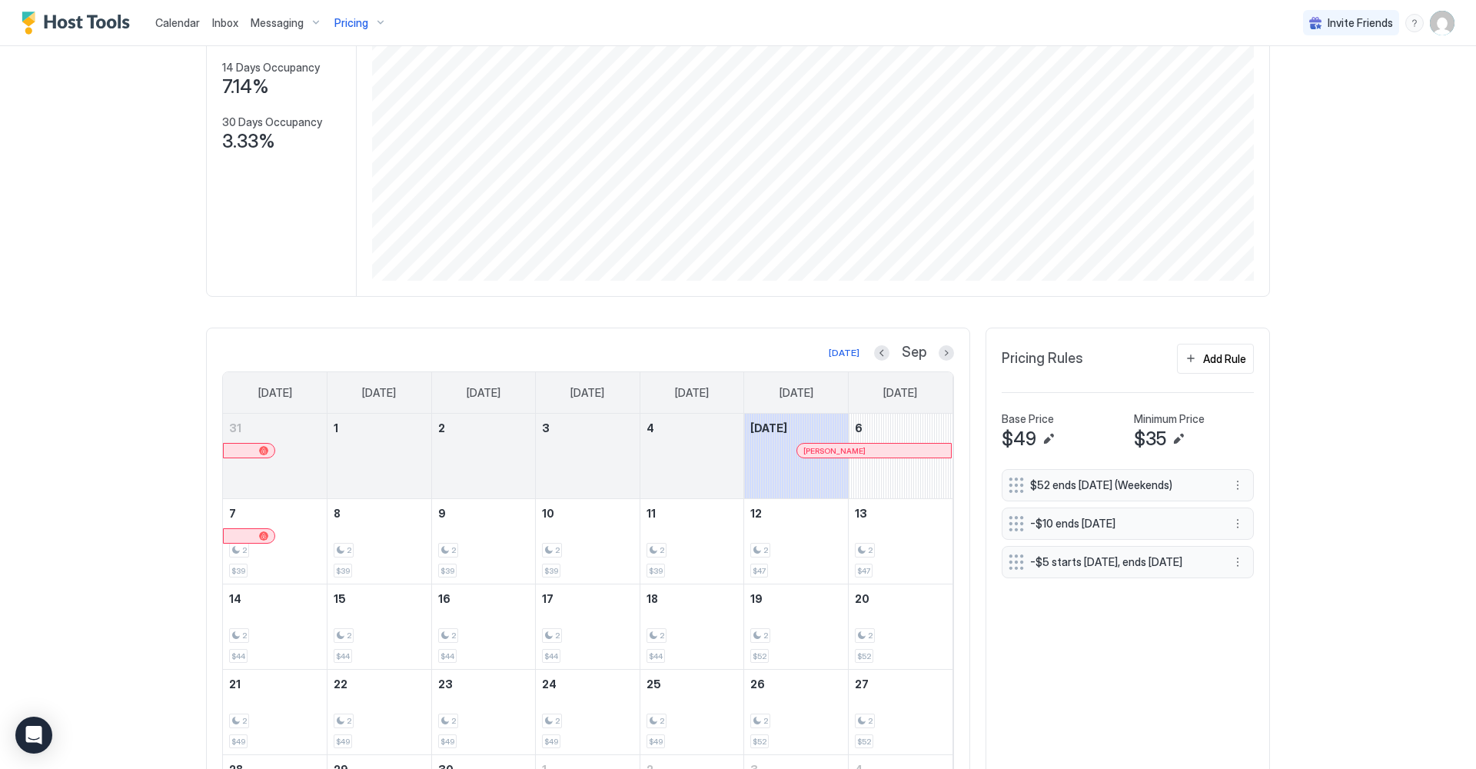
scroll to position [192, 0]
